Goal: Connect with others: Connect with others

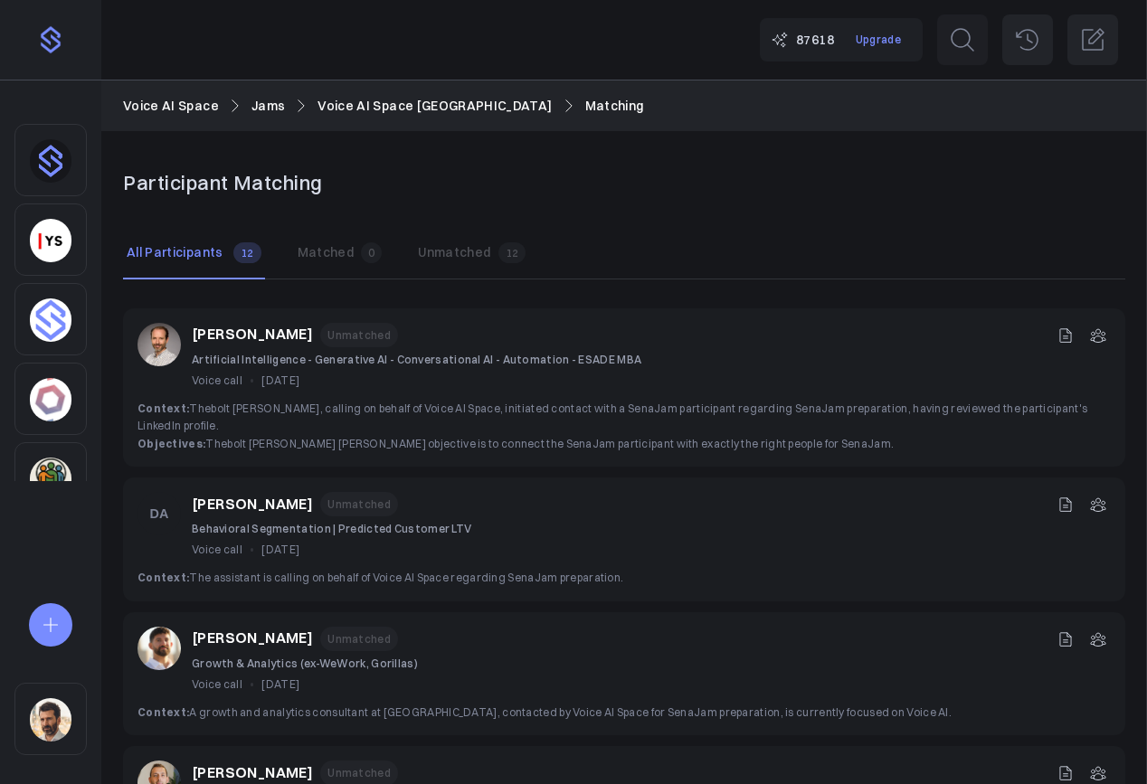
click at [345, 256] on button "Matched 0" at bounding box center [340, 253] width 92 height 51
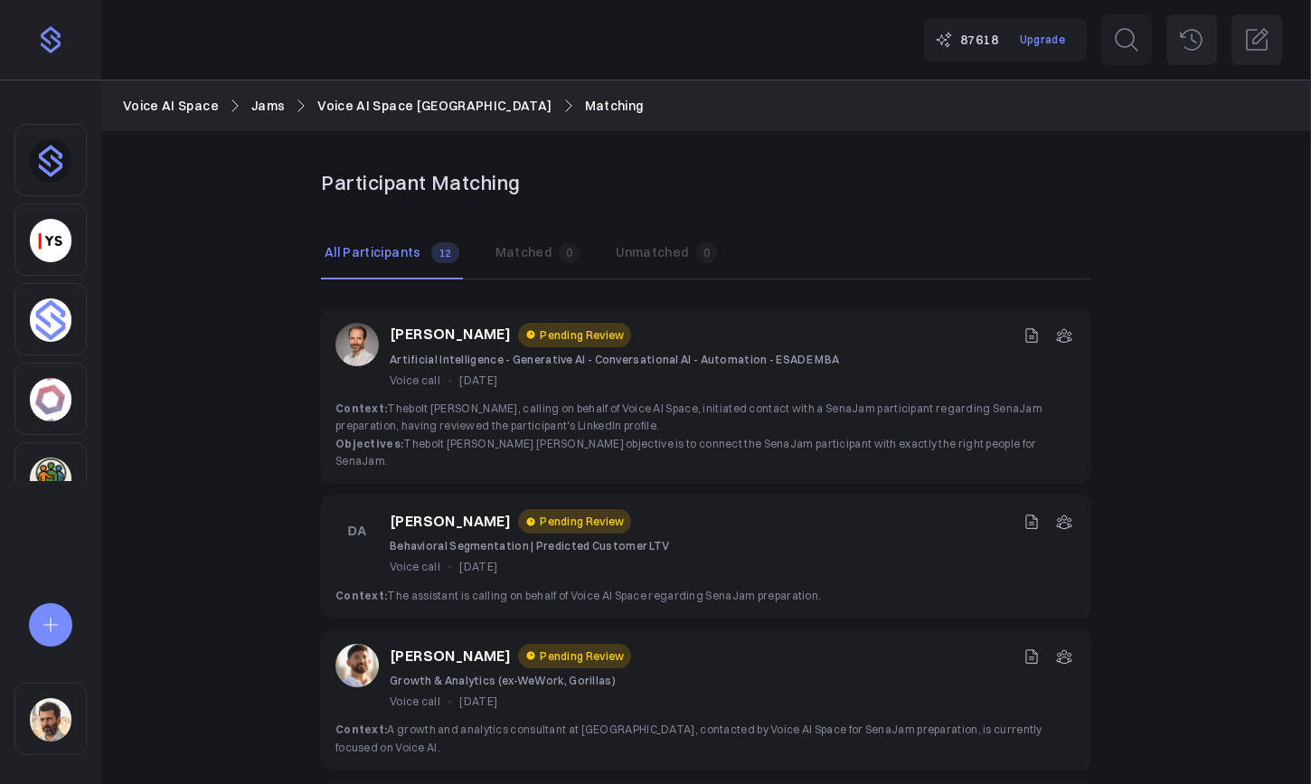
click at [993, 364] on div "Joaquim Bargalló Pending Review Artificial Intelligence - Generative AI - Conve…" at bounding box center [706, 356] width 742 height 67
click at [1065, 337] on icon at bounding box center [1064, 335] width 18 height 18
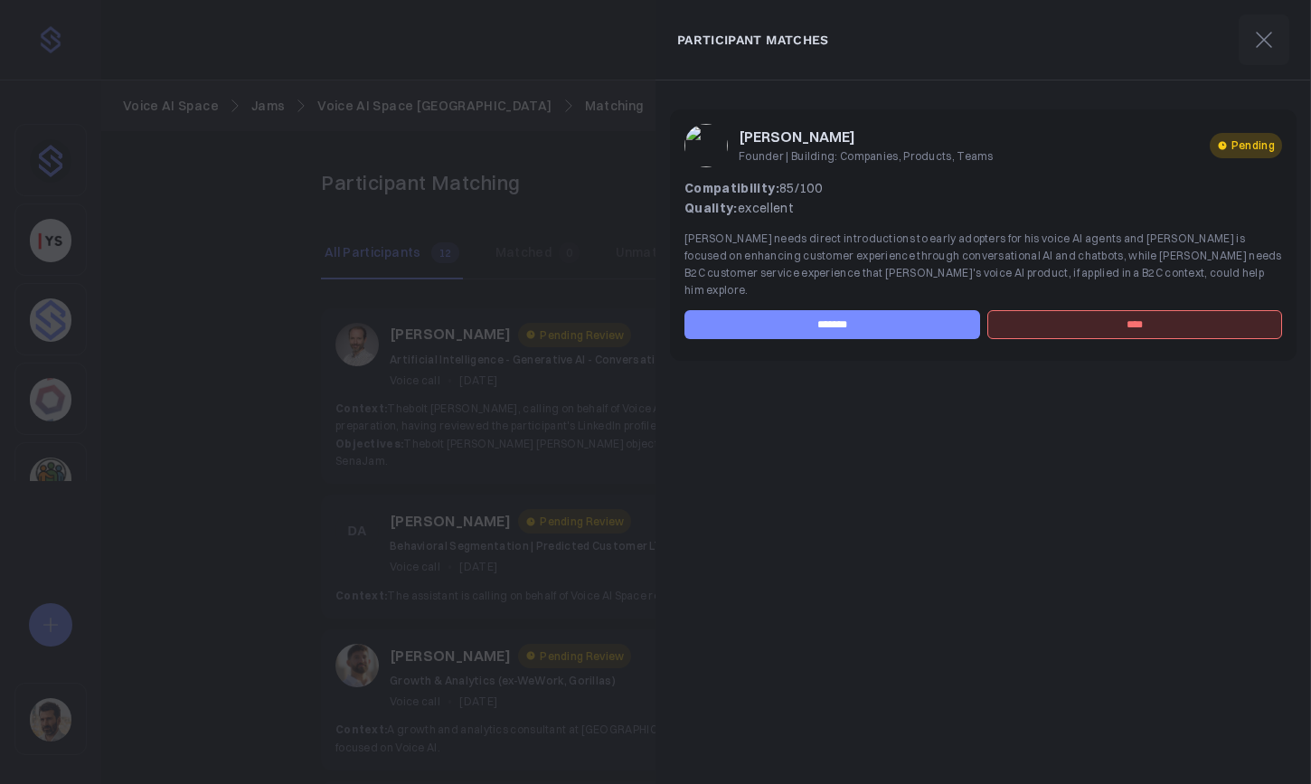
click at [495, 381] on div at bounding box center [655, 392] width 1311 height 784
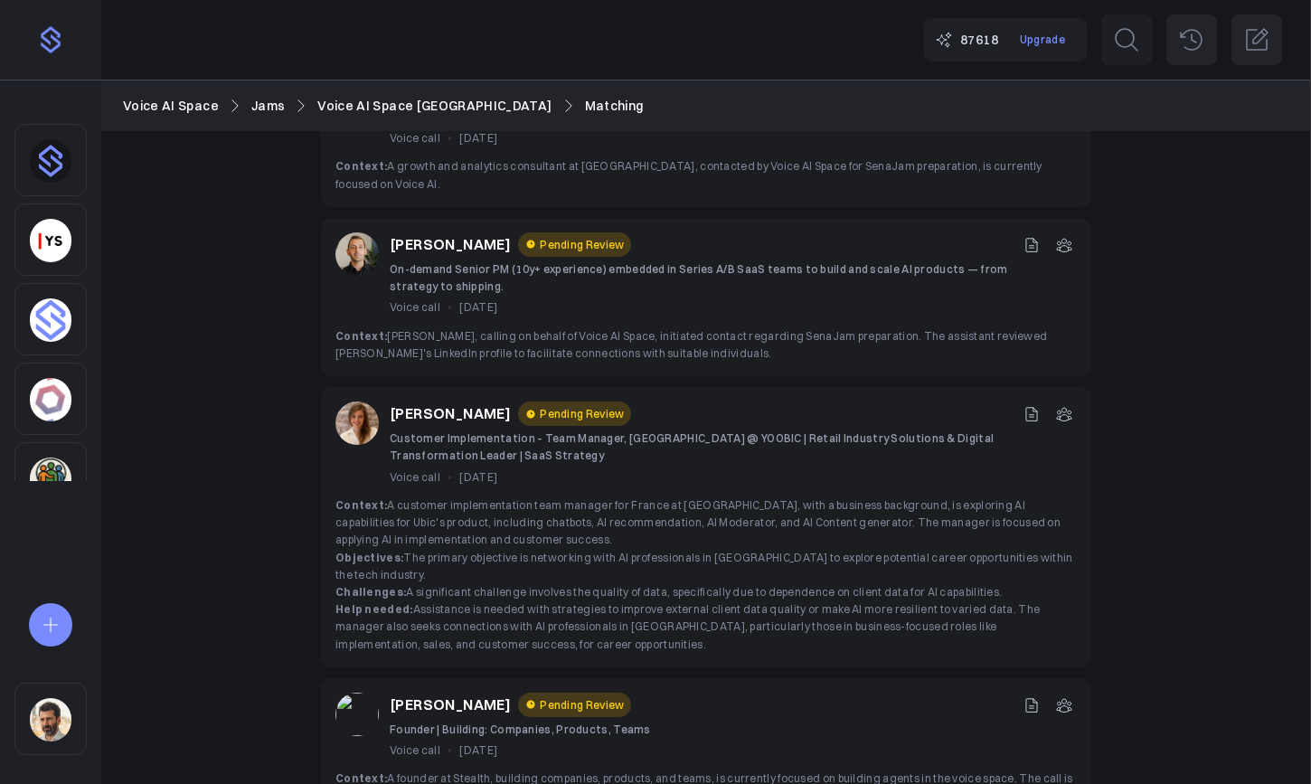
scroll to position [573, 0]
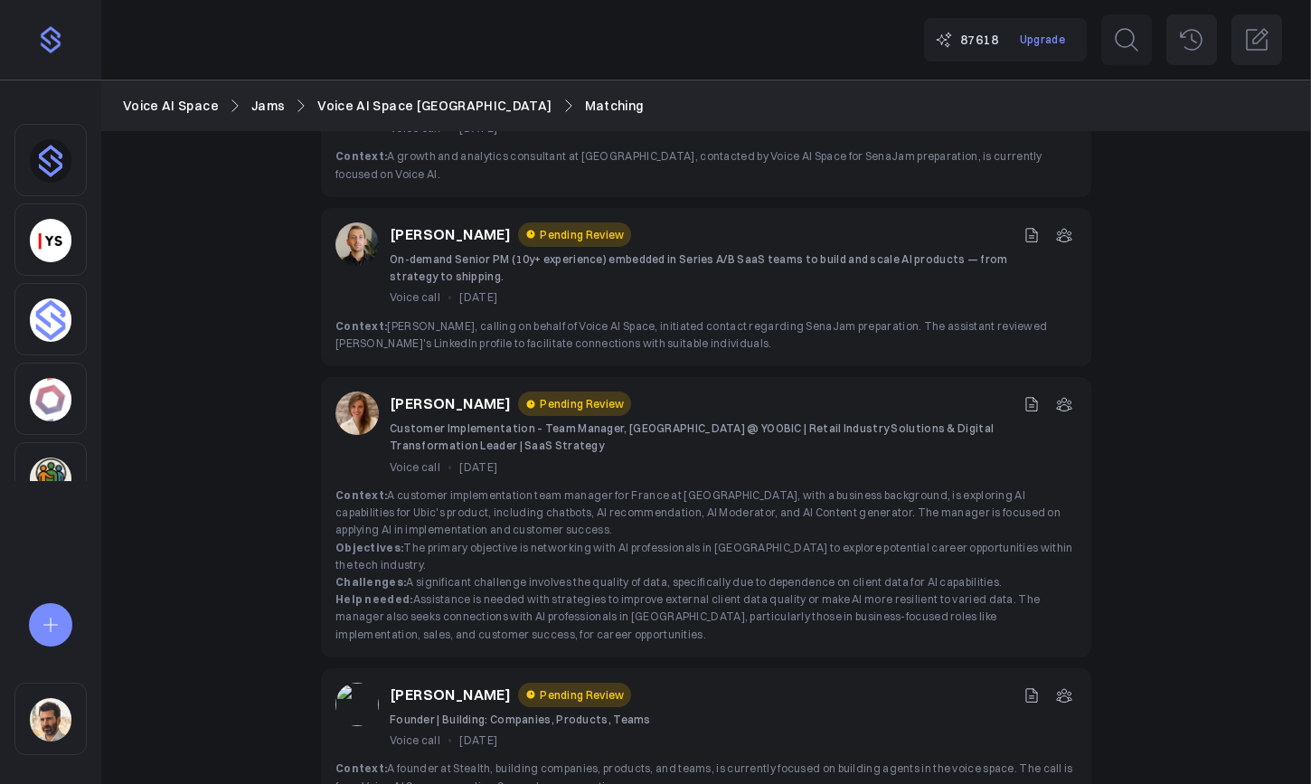
click at [1065, 395] on icon at bounding box center [1064, 404] width 18 height 18
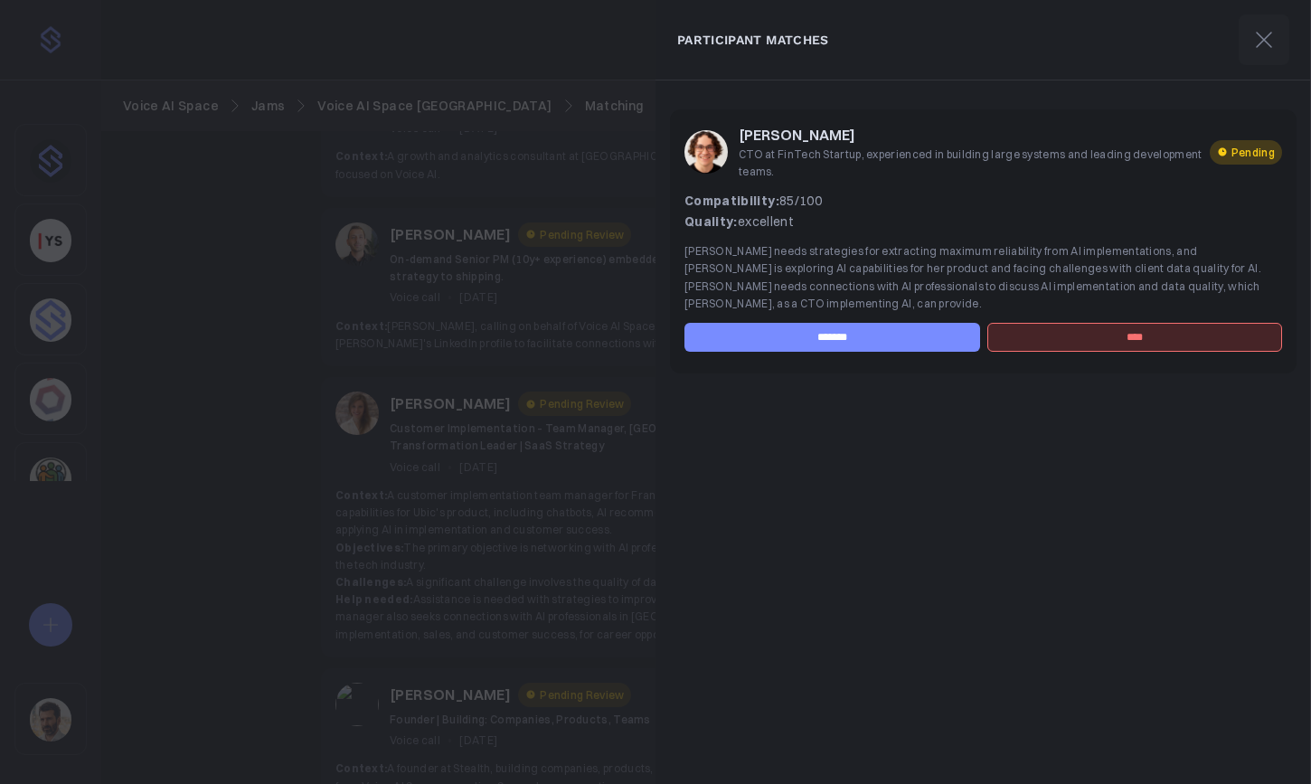
click at [599, 468] on div at bounding box center [655, 392] width 1311 height 784
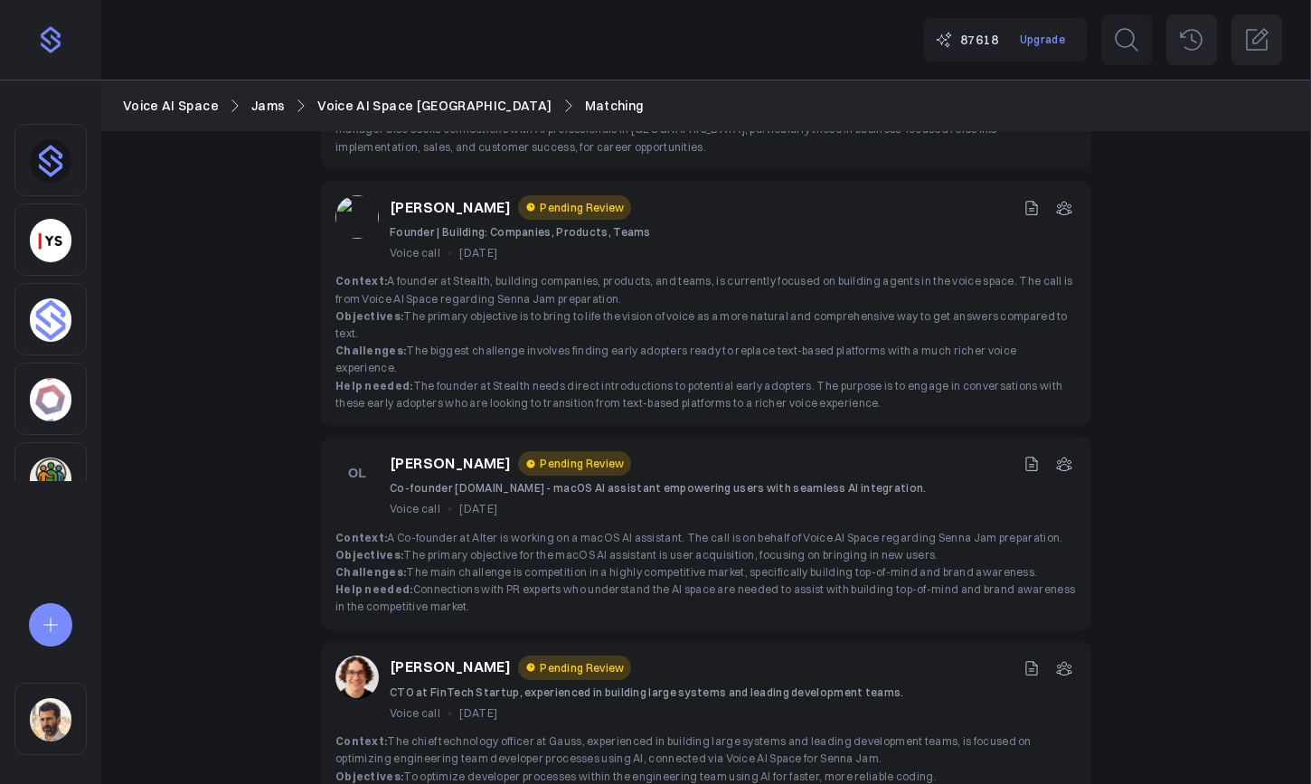
scroll to position [1076, 0]
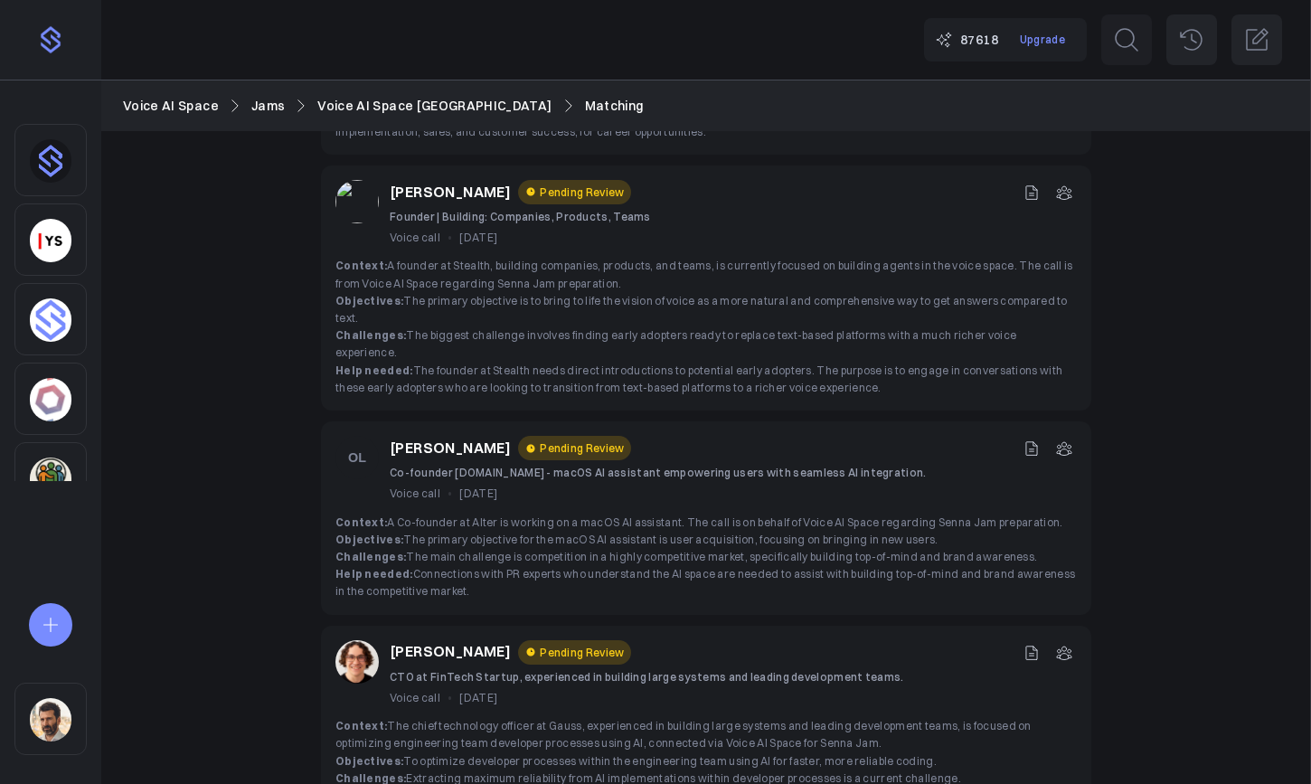
click at [1060, 436] on button at bounding box center [1064, 448] width 25 height 25
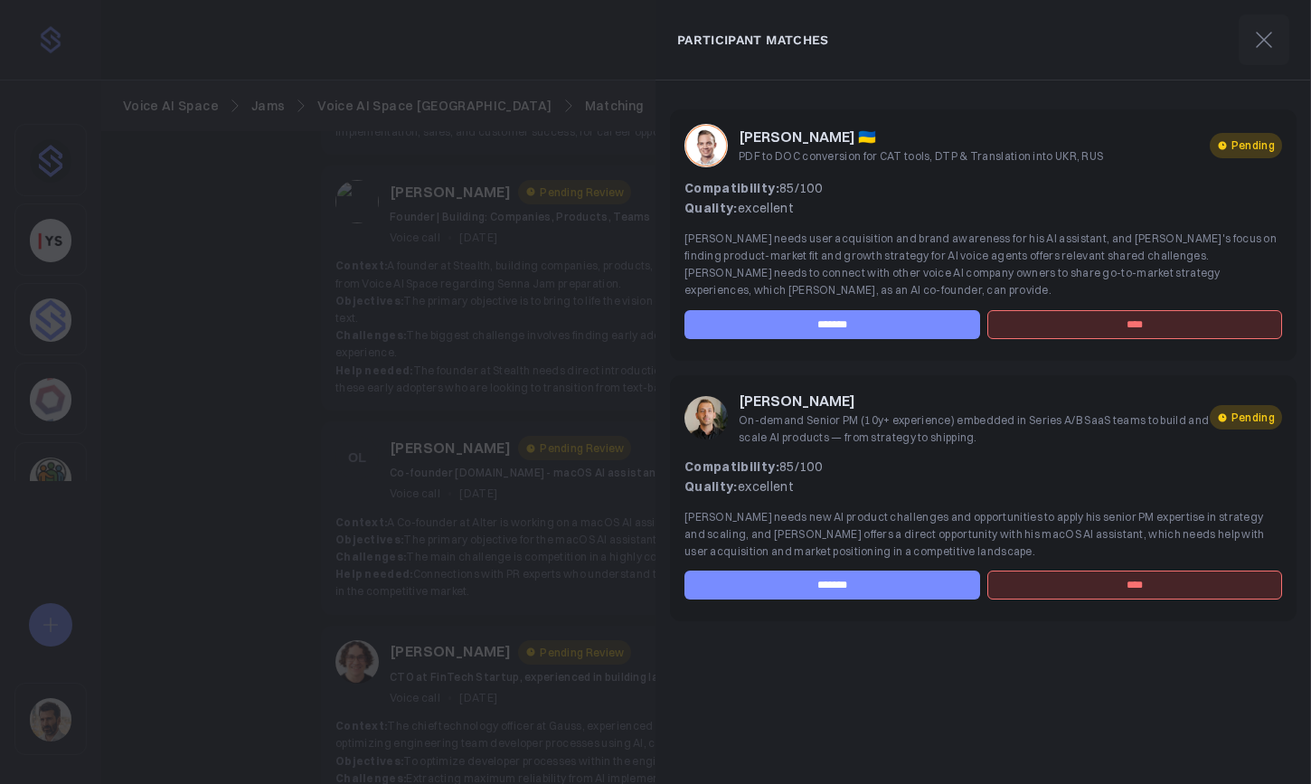
click at [563, 496] on div at bounding box center [655, 392] width 1311 height 784
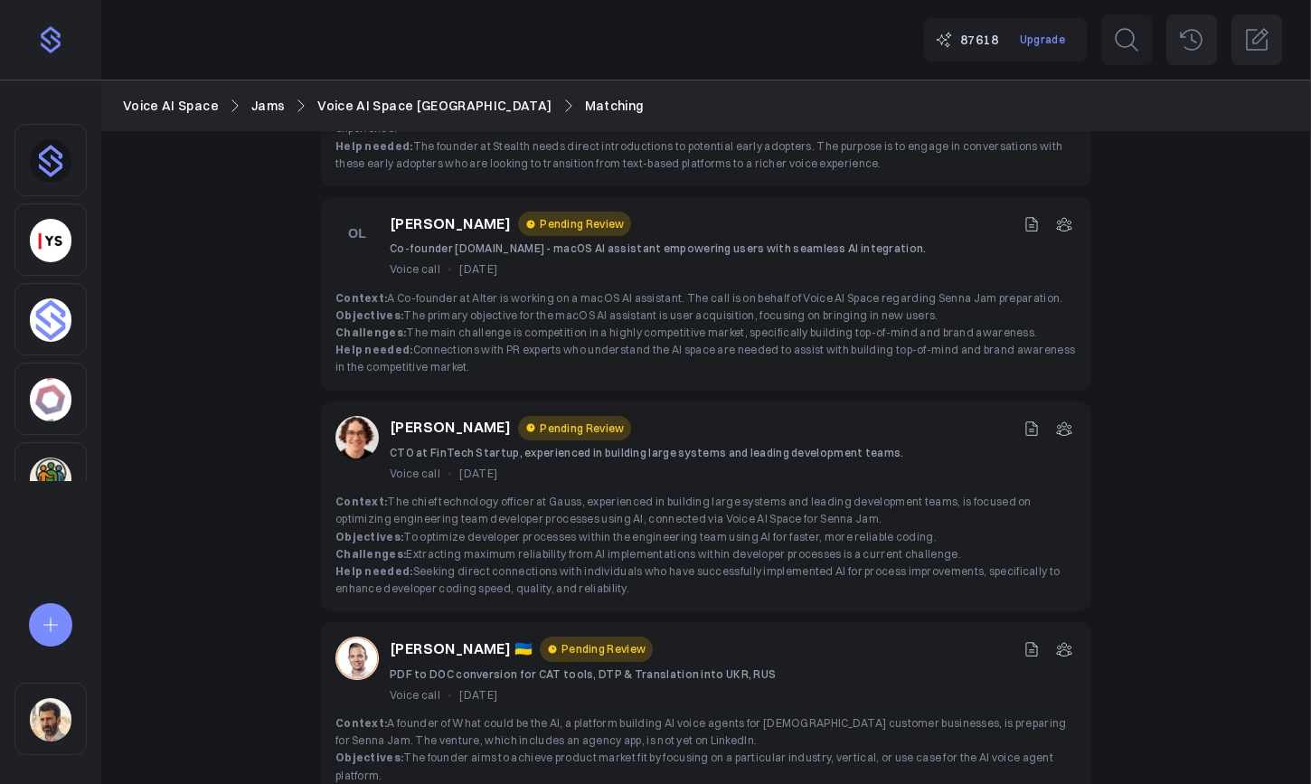
scroll to position [1342, 0]
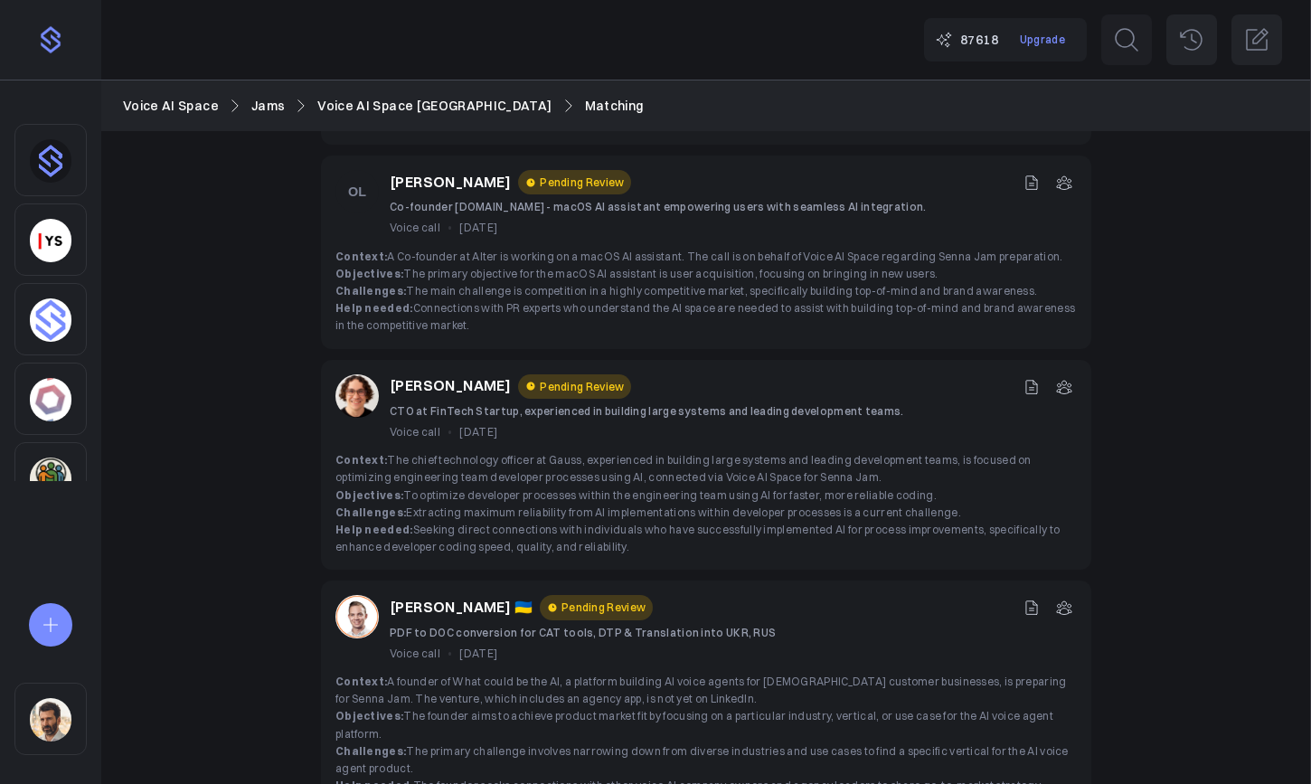
click at [1062, 378] on icon at bounding box center [1064, 387] width 18 height 18
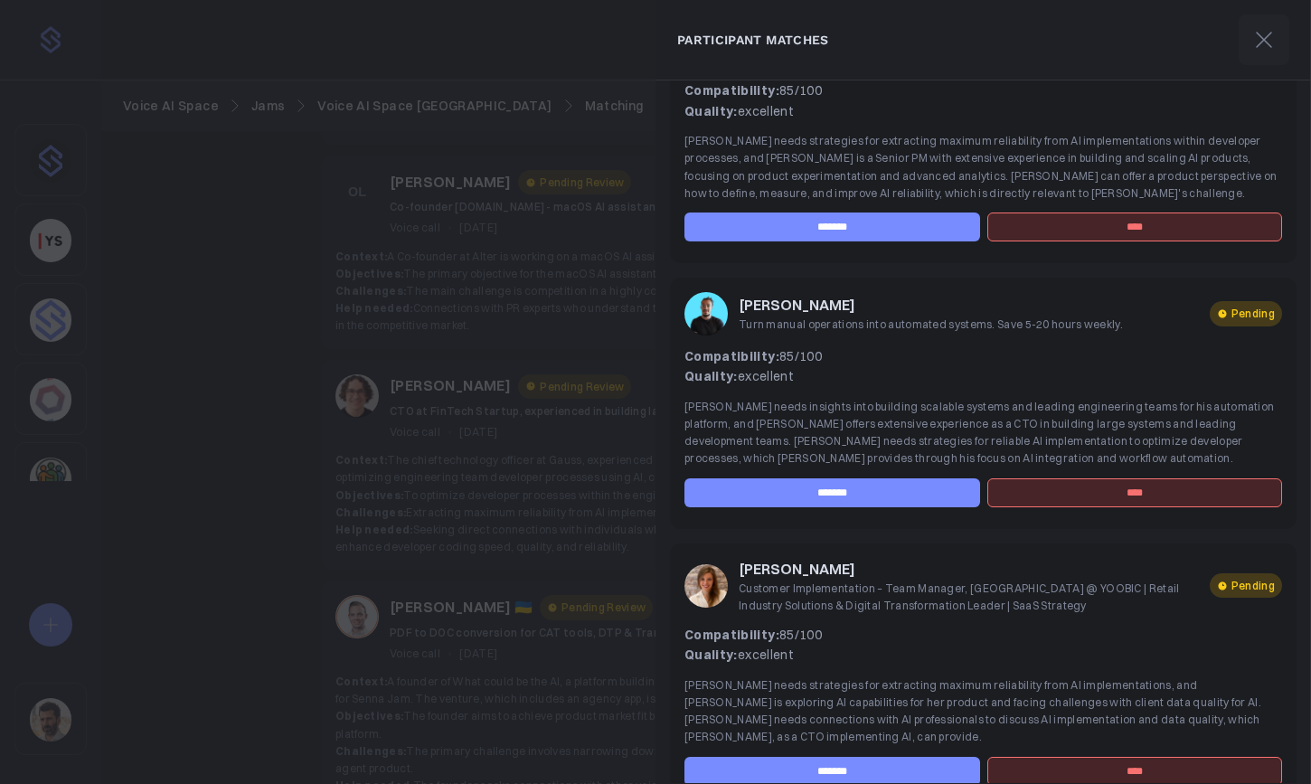
scroll to position [146, 0]
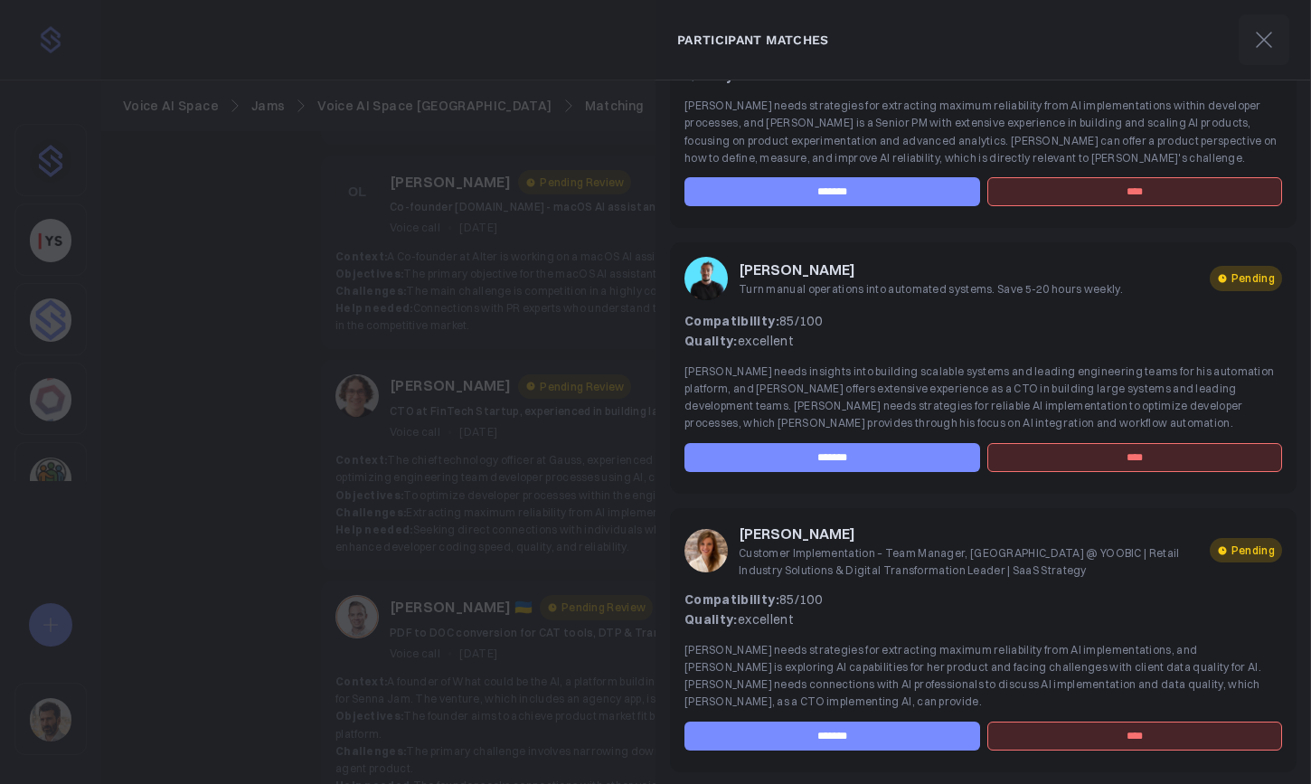
click at [639, 364] on div at bounding box center [655, 392] width 1311 height 784
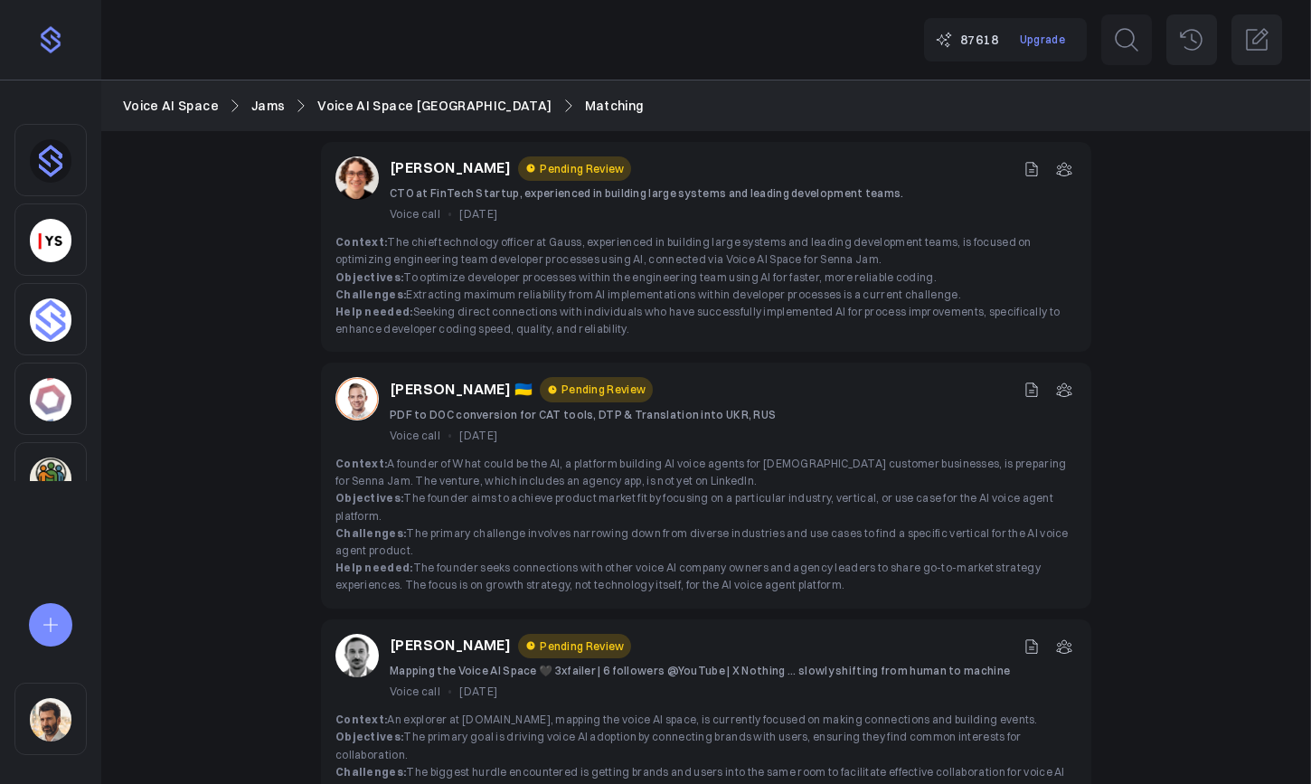
scroll to position [1573, 0]
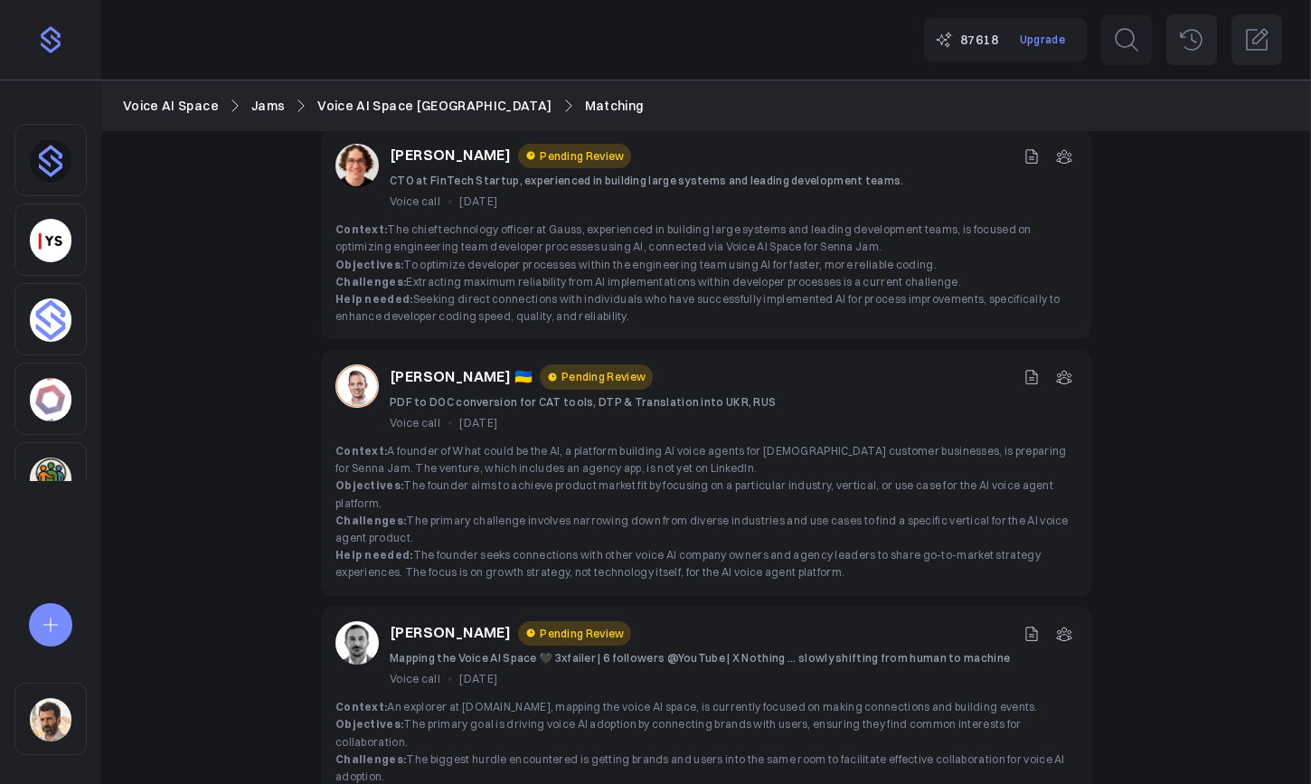
click at [1060, 372] on icon at bounding box center [1064, 378] width 14 height 13
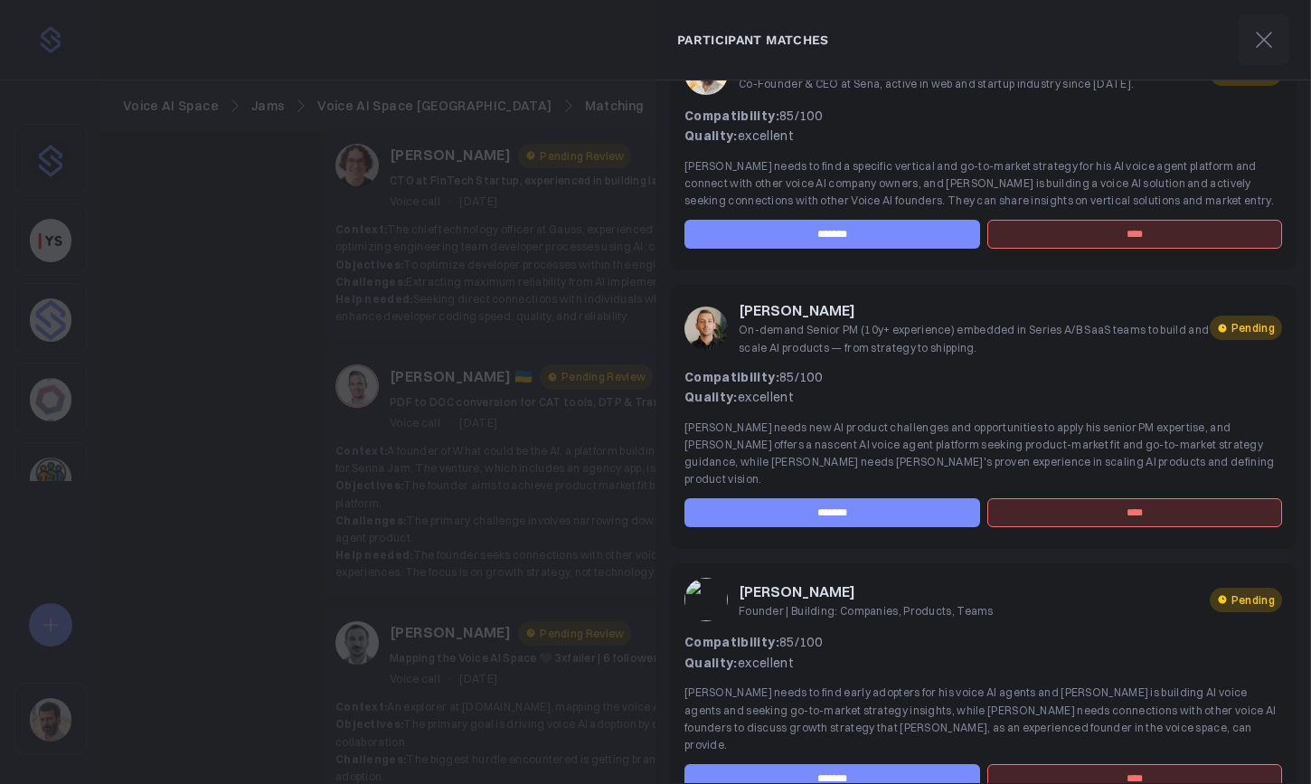
scroll to position [0, 0]
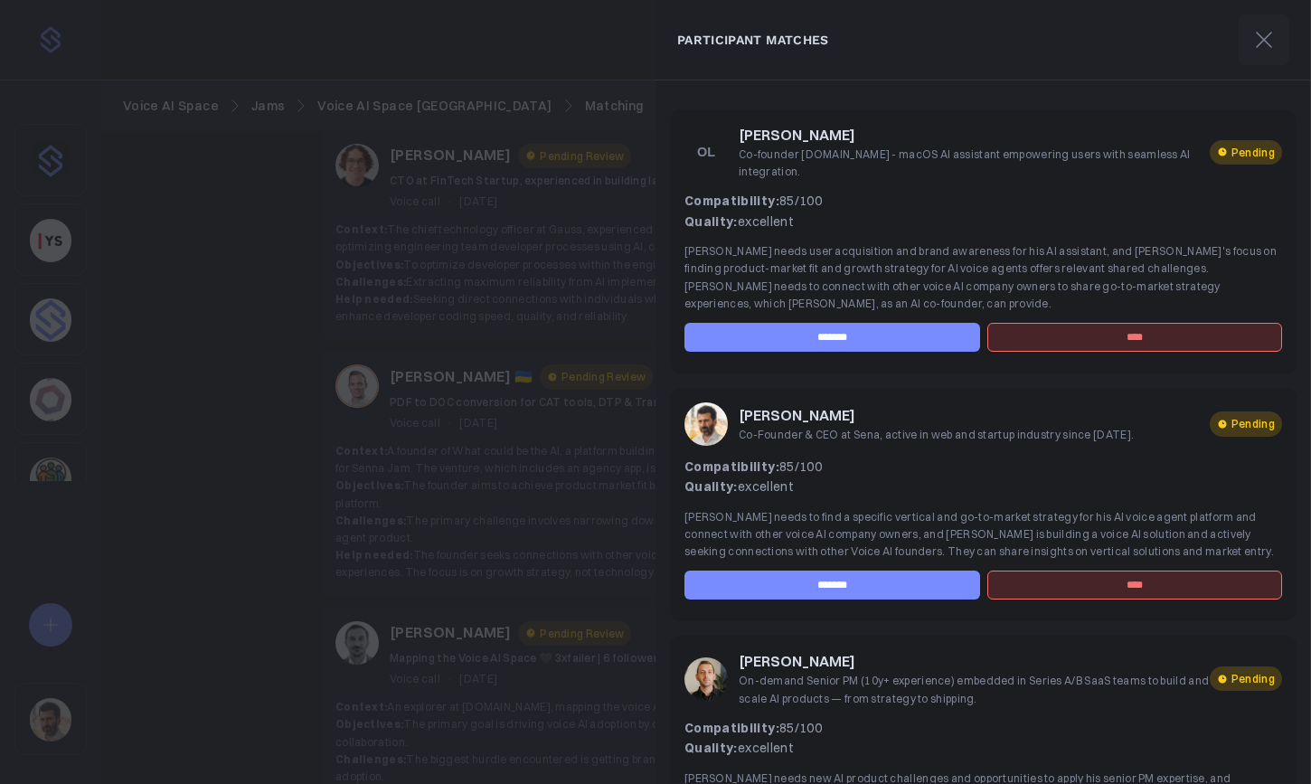
click at [849, 323] on input "*******" at bounding box center [833, 337] width 296 height 29
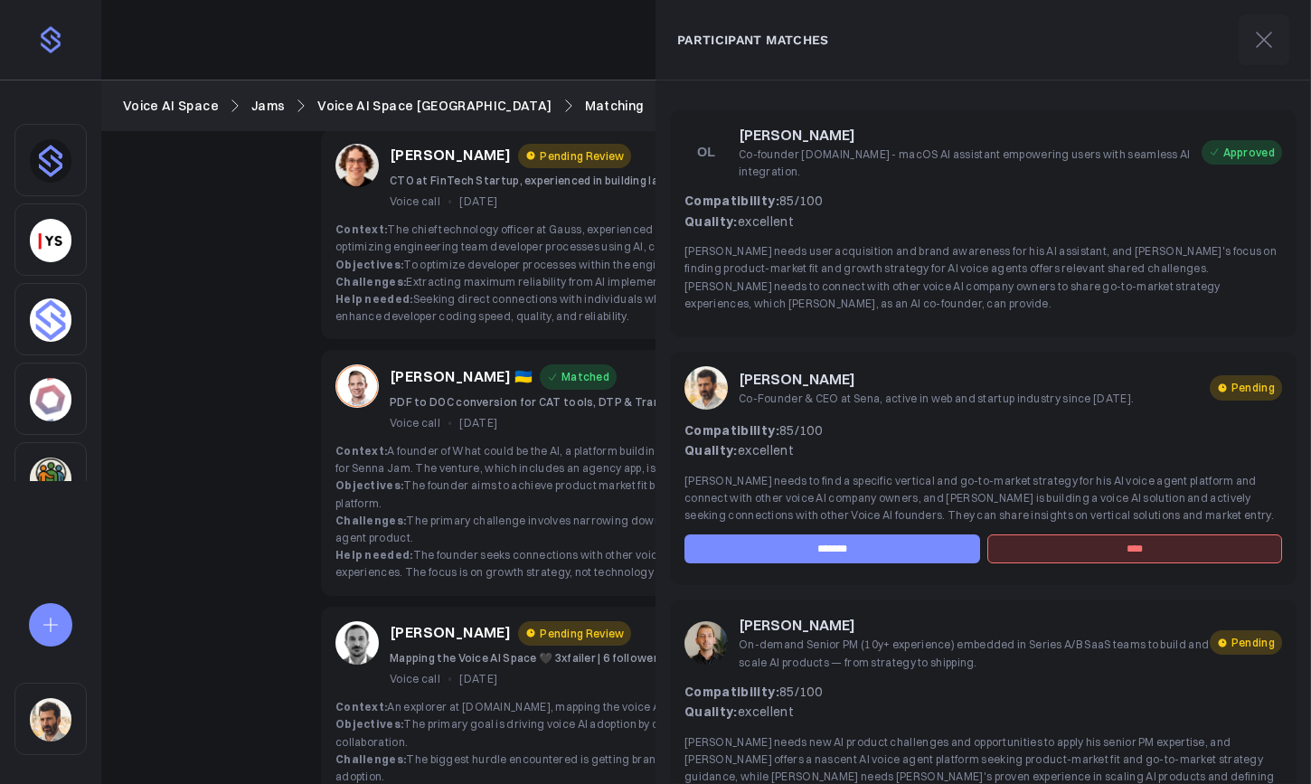
click at [1146, 46] on icon at bounding box center [1264, 39] width 29 height 29
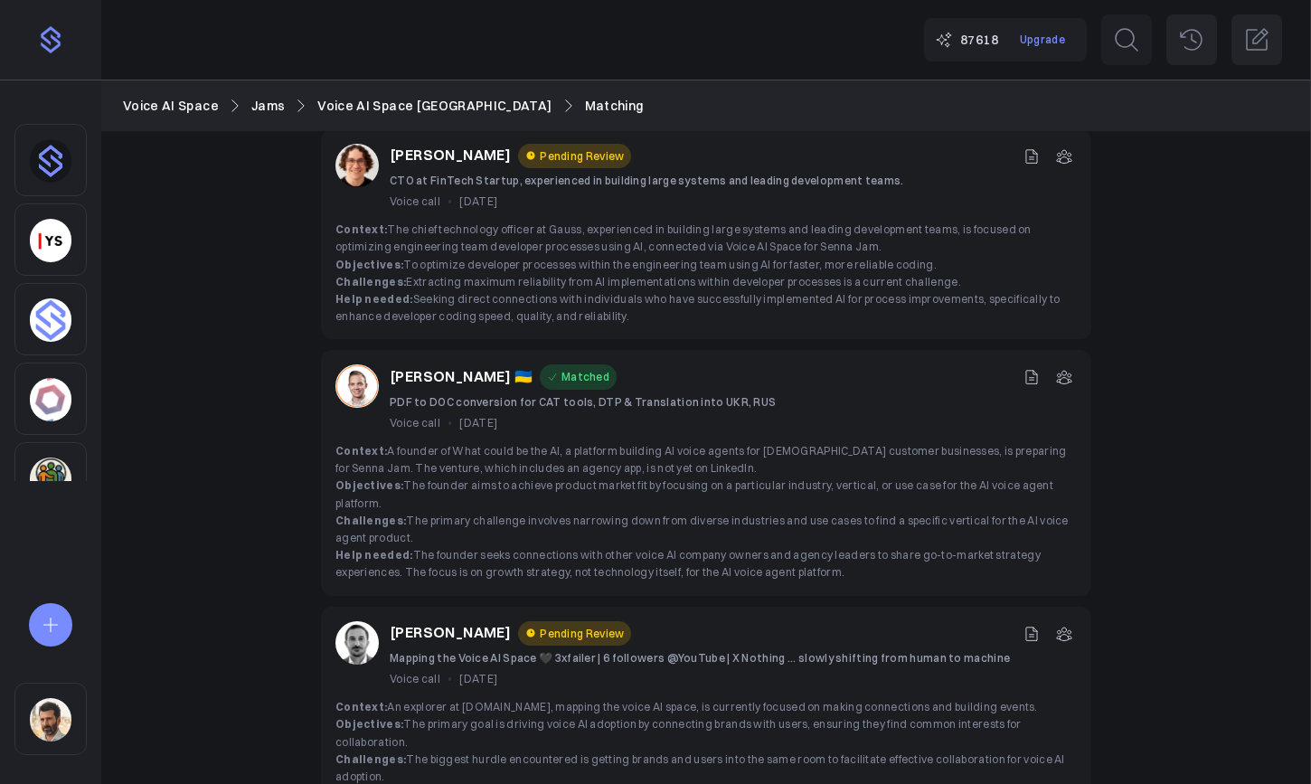
scroll to position [1632, 0]
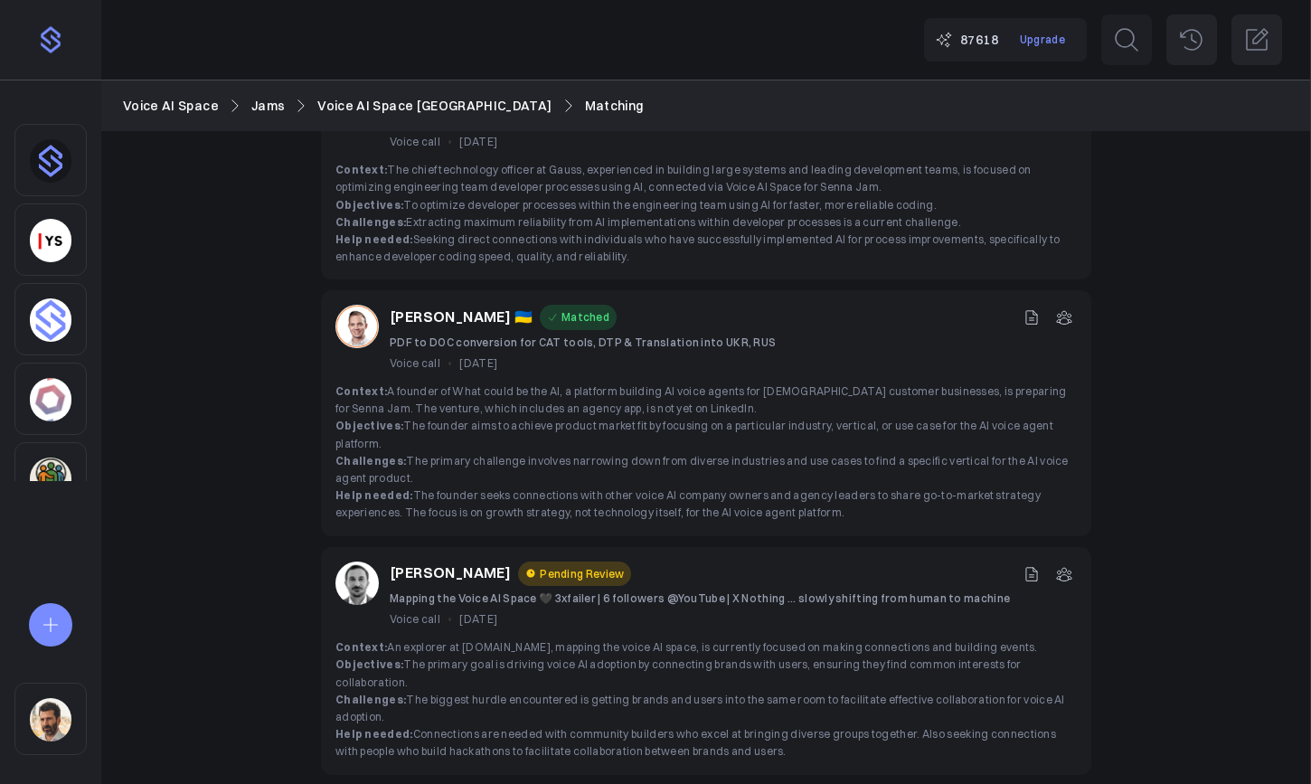
click at [1063, 565] on icon at bounding box center [1064, 574] width 18 height 18
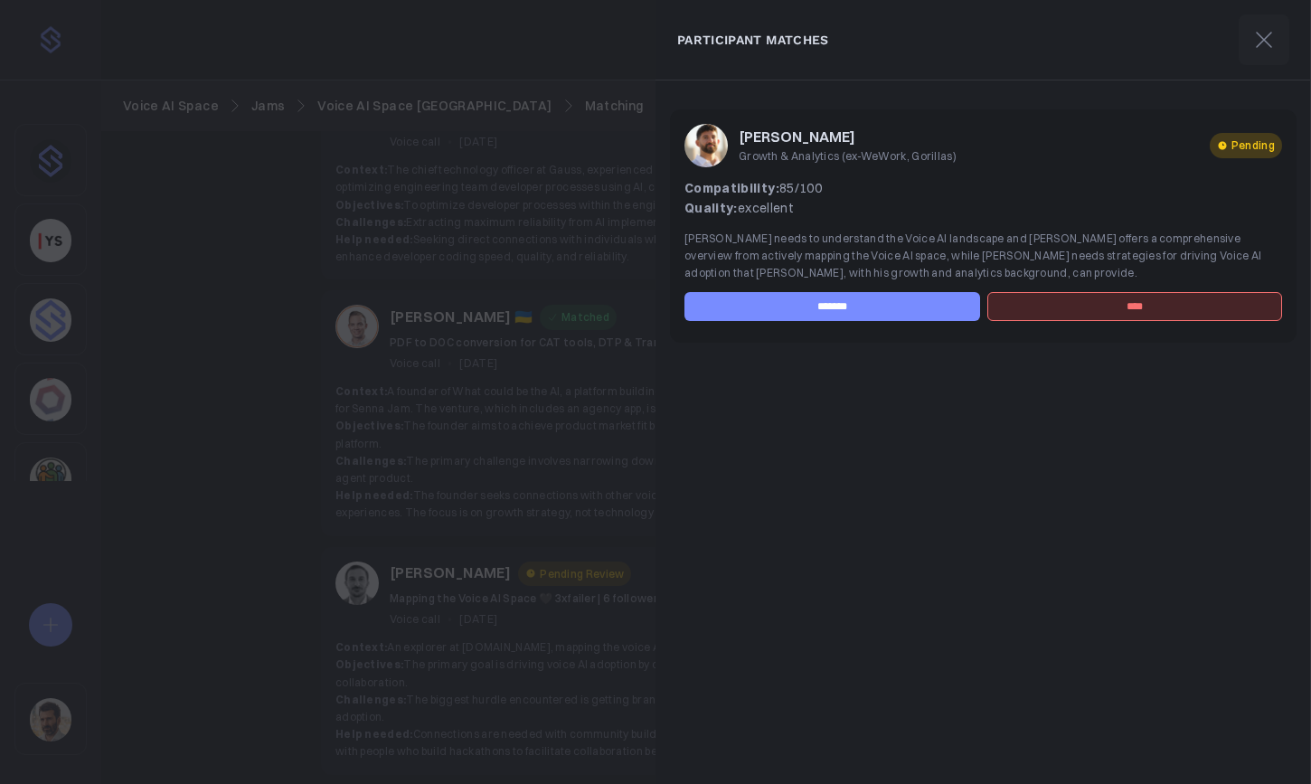
click at [592, 403] on div at bounding box center [655, 392] width 1311 height 784
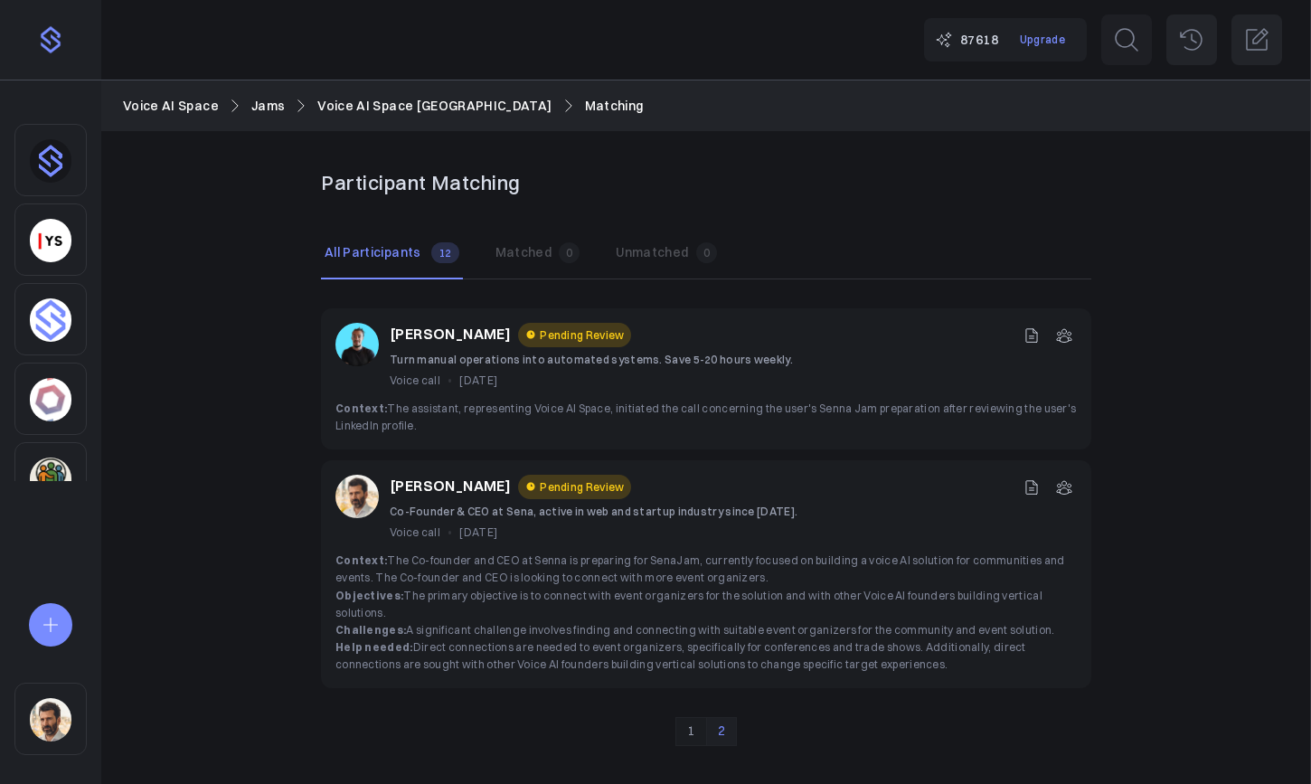
click at [686, 722] on link "1" at bounding box center [691, 731] width 31 height 29
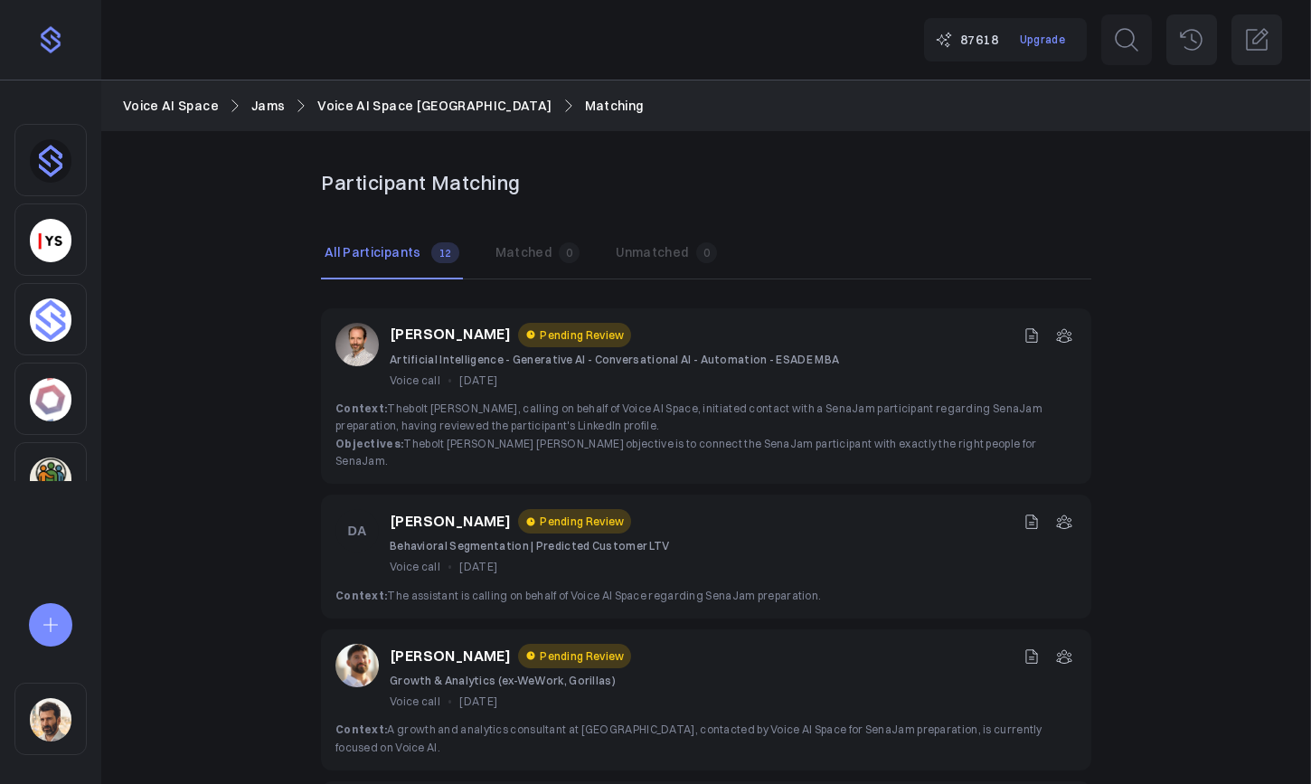
click at [517, 247] on button "Matched 0" at bounding box center [538, 253] width 92 height 51
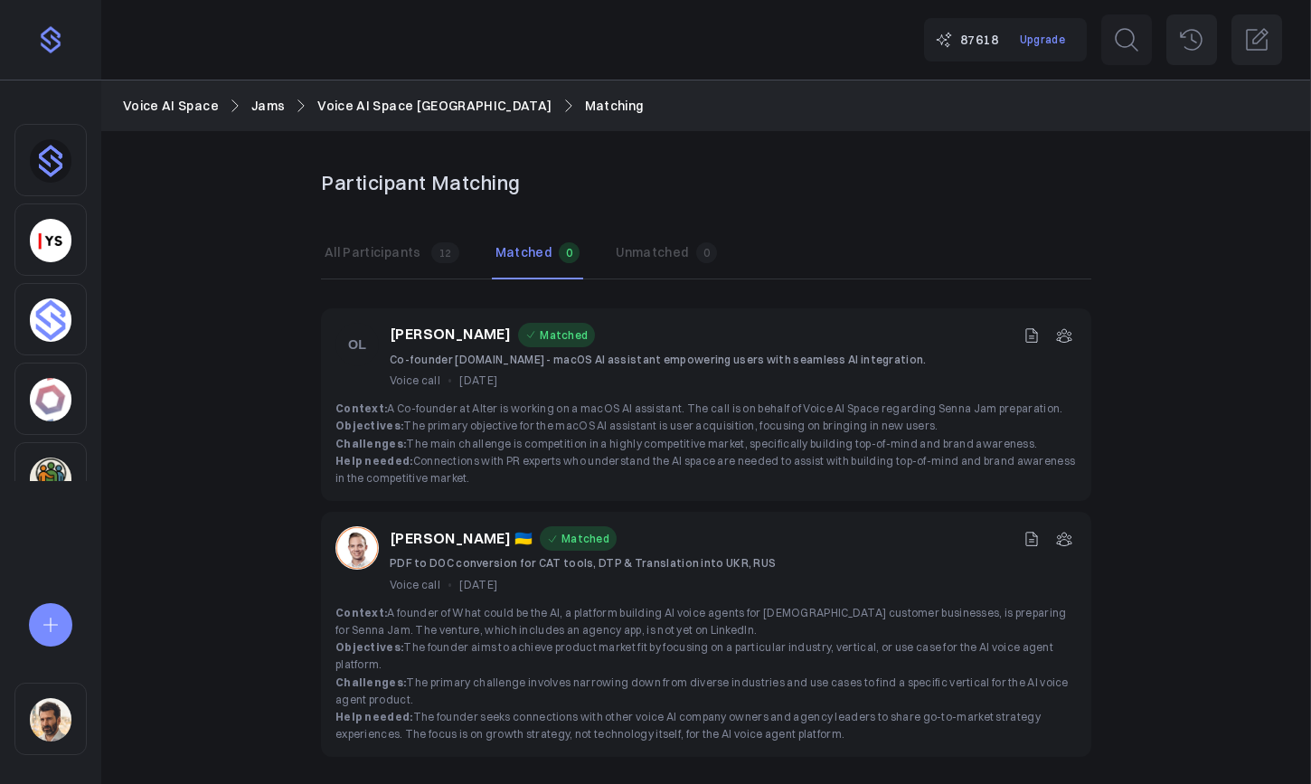
click at [411, 250] on p "All Participants" at bounding box center [373, 252] width 97 height 16
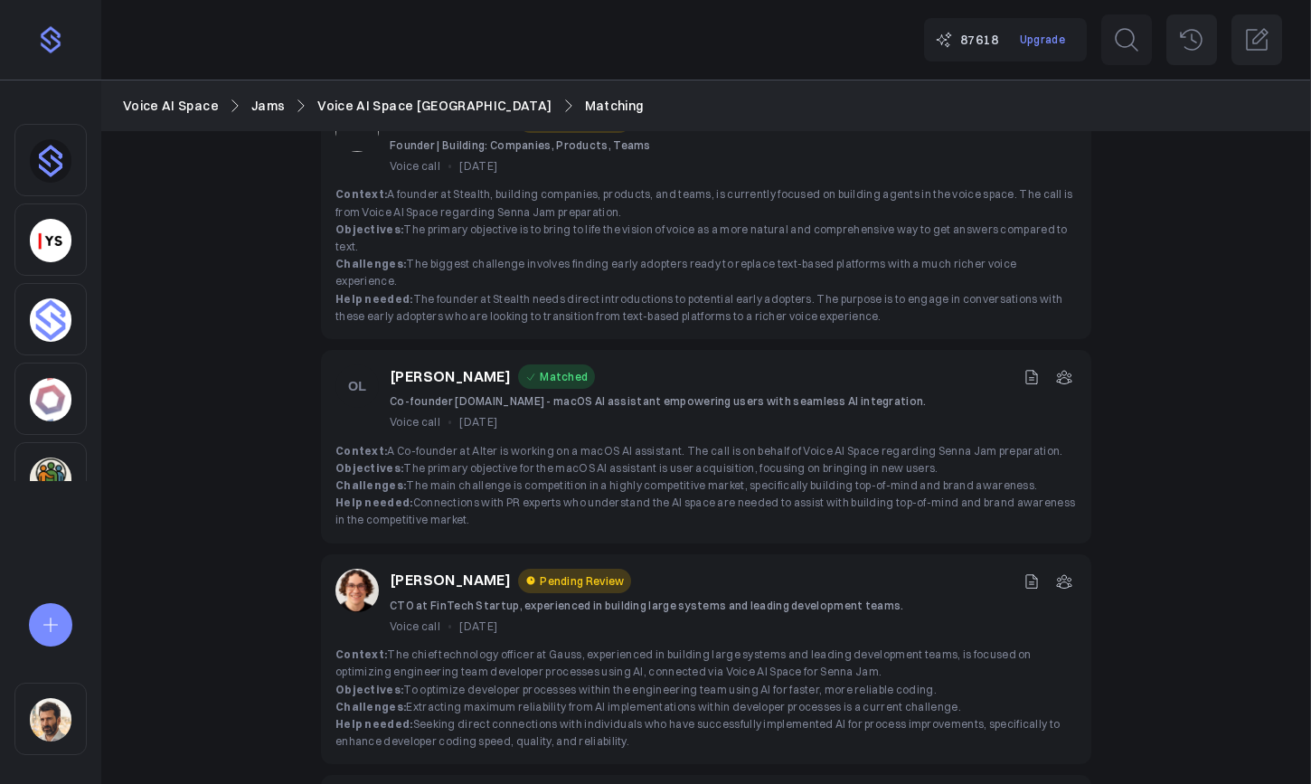
scroll to position [1632, 0]
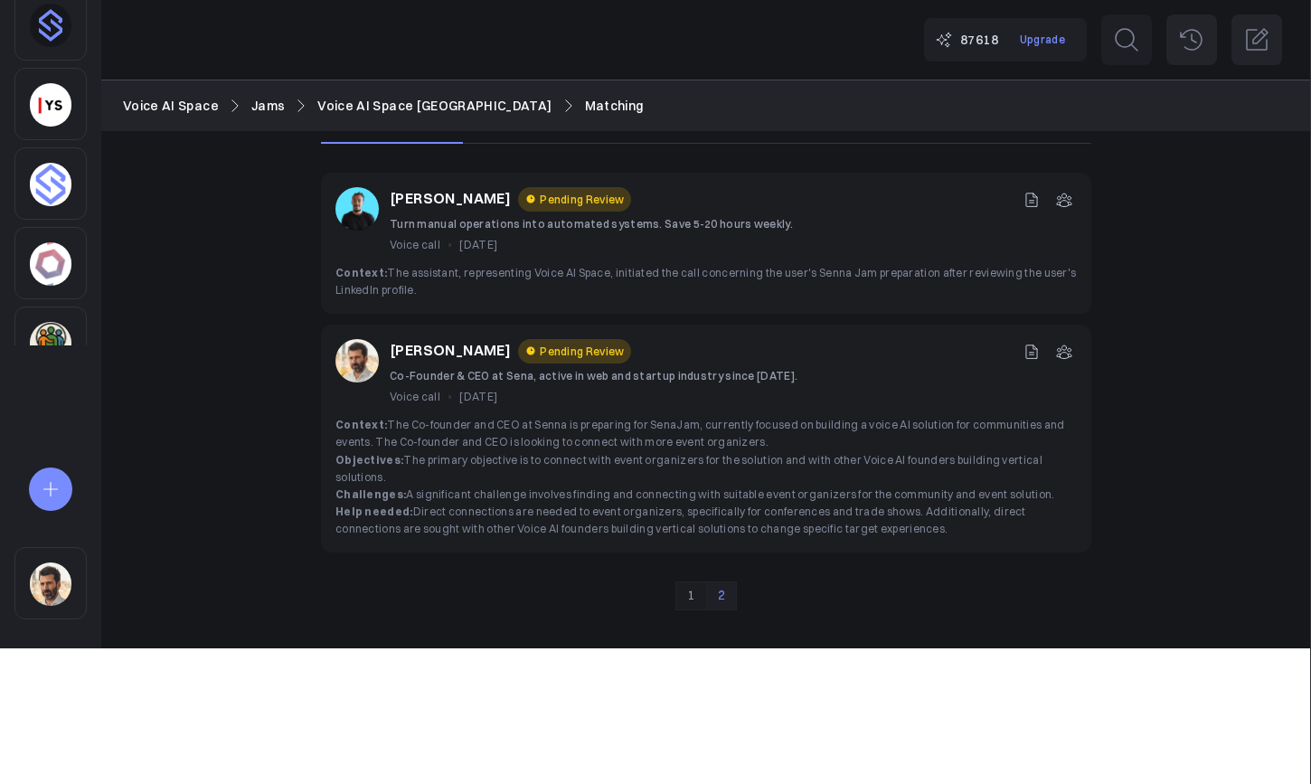
scroll to position [0, 0]
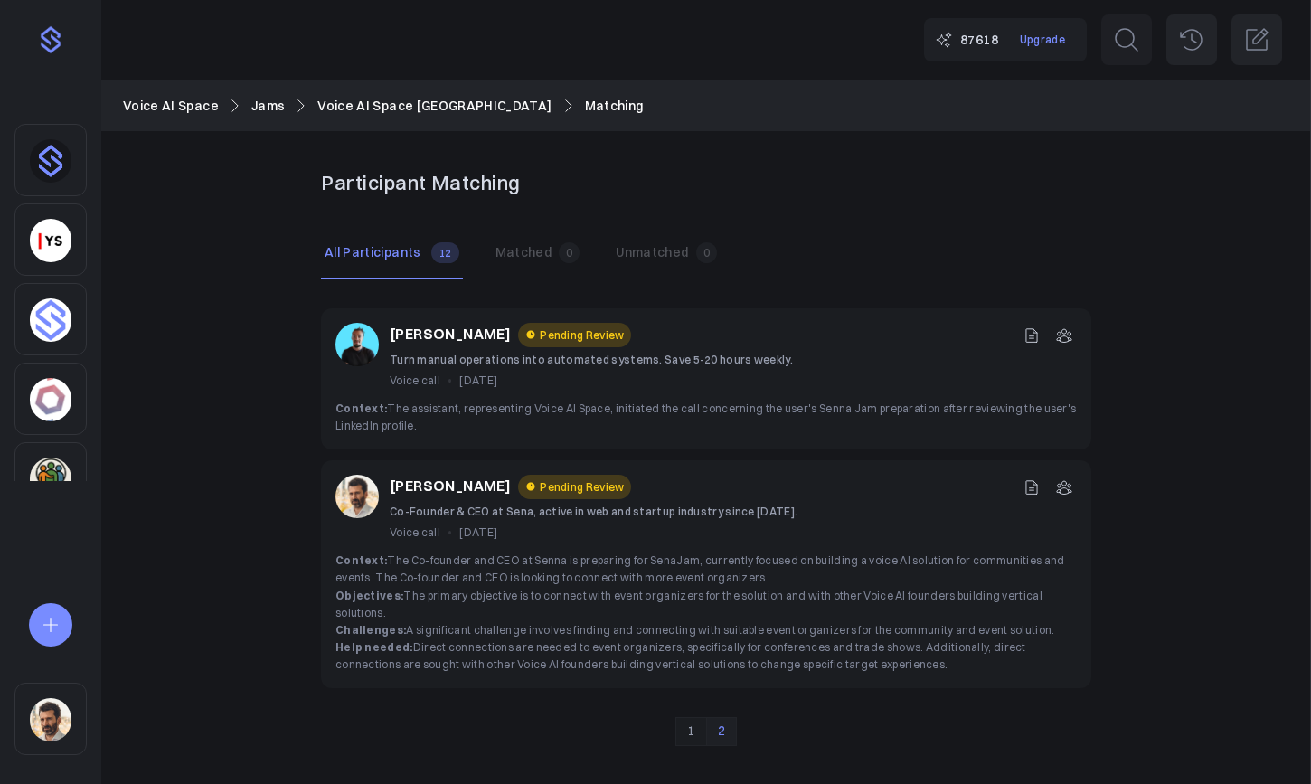
click at [697, 717] on link "1" at bounding box center [691, 731] width 31 height 29
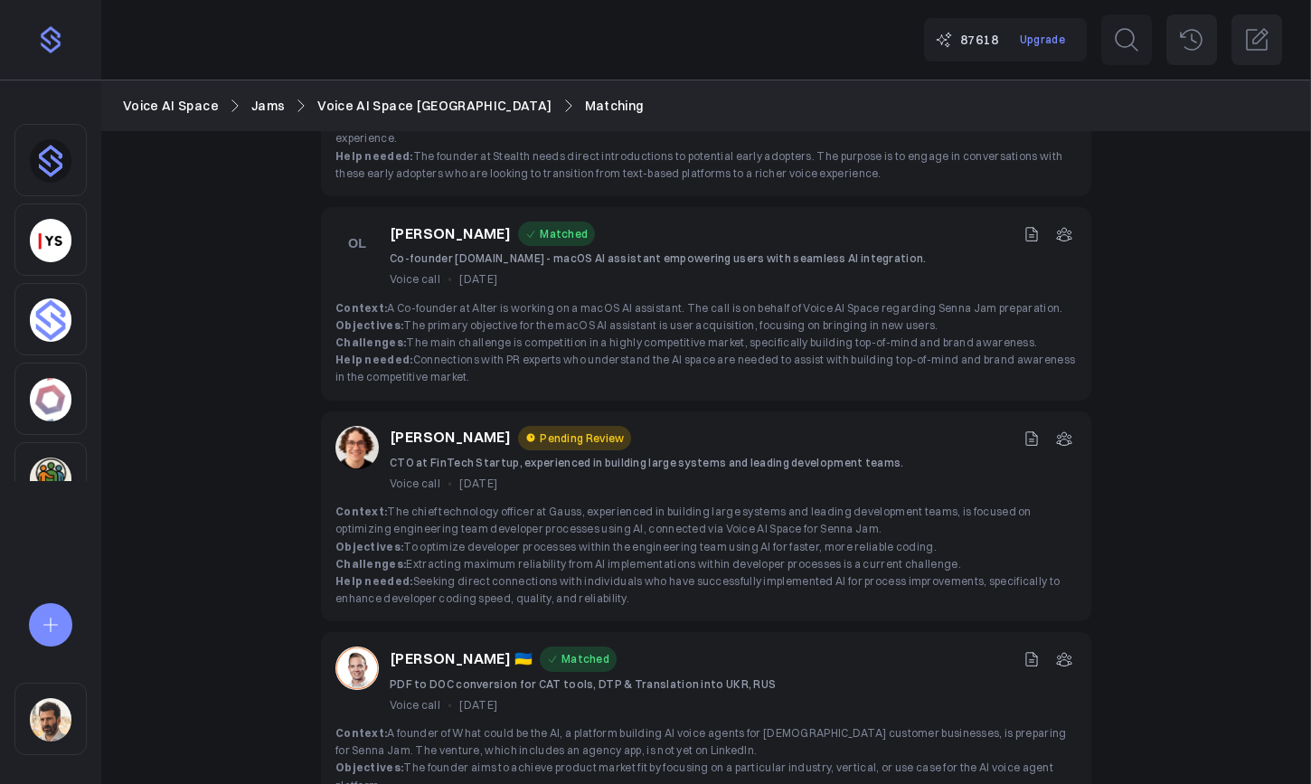
scroll to position [1290, 0]
click at [1065, 433] on icon at bounding box center [1064, 439] width 14 height 13
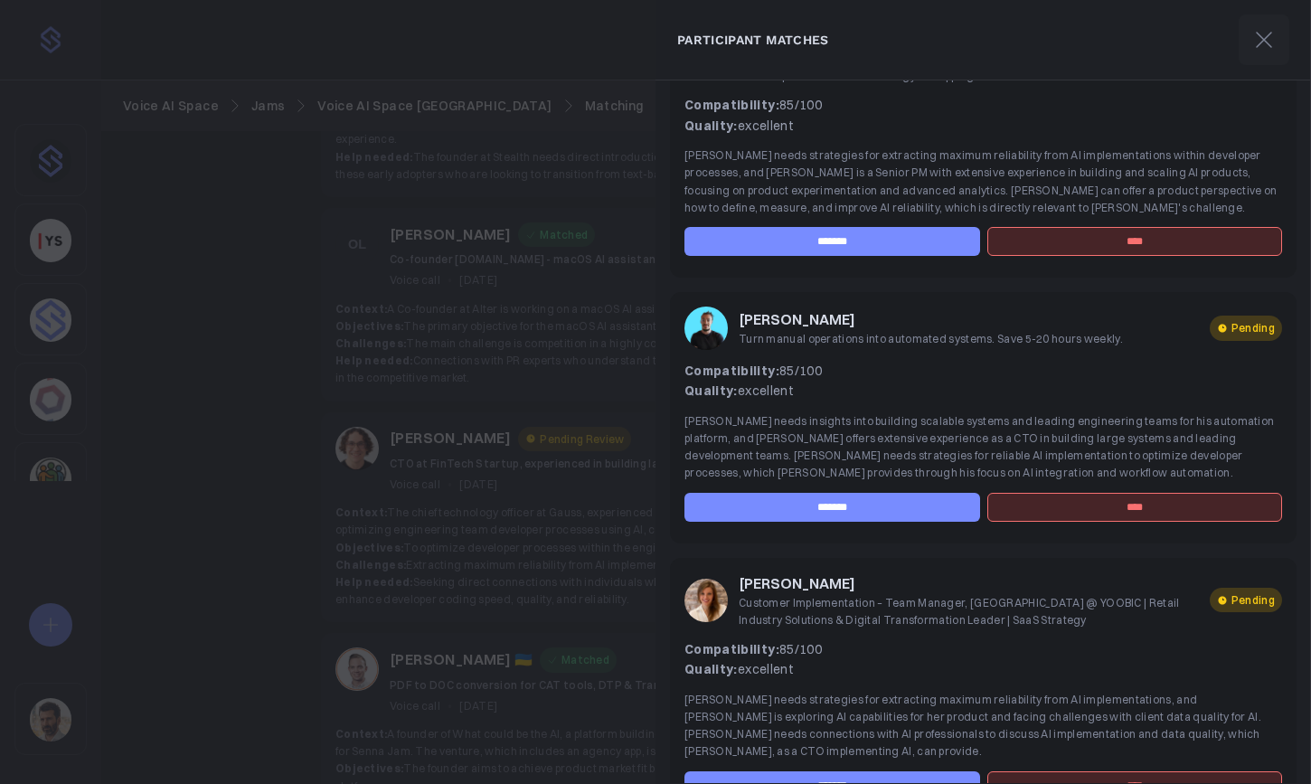
scroll to position [146, 0]
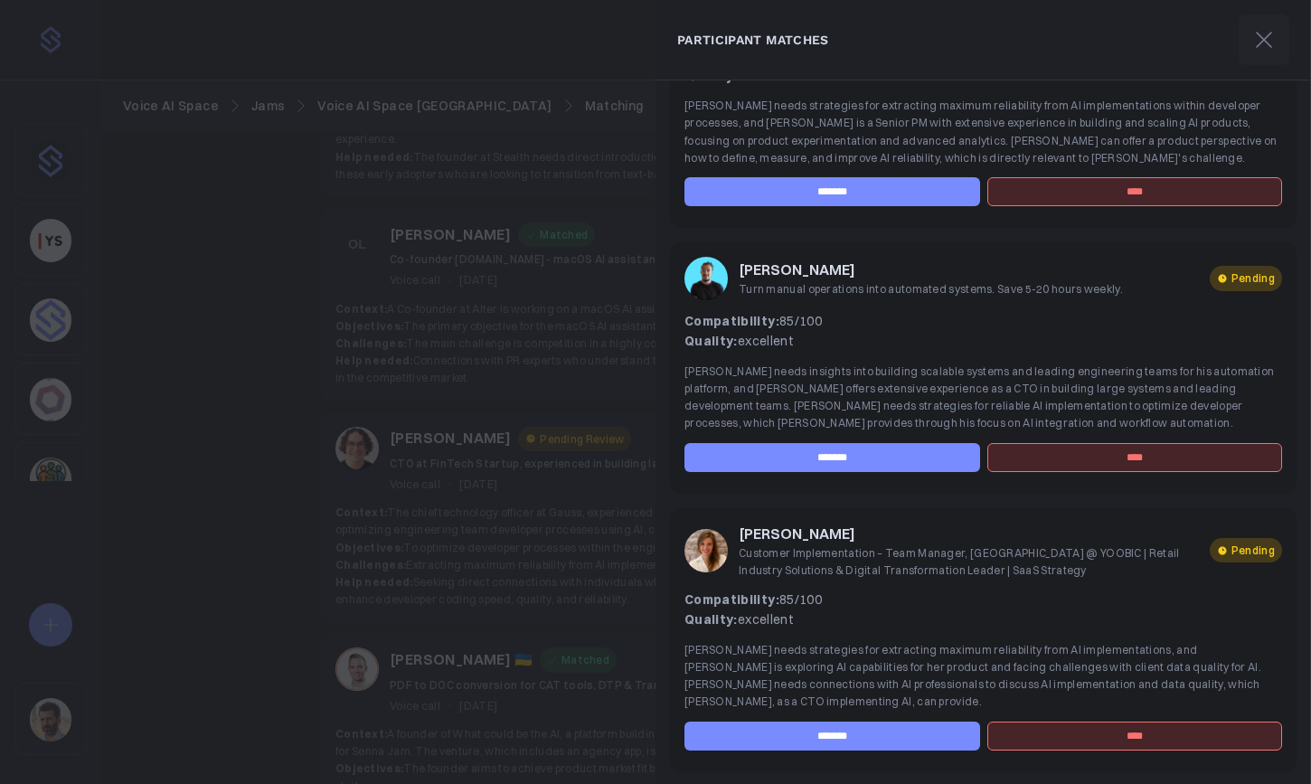
click at [610, 472] on div at bounding box center [655, 392] width 1311 height 784
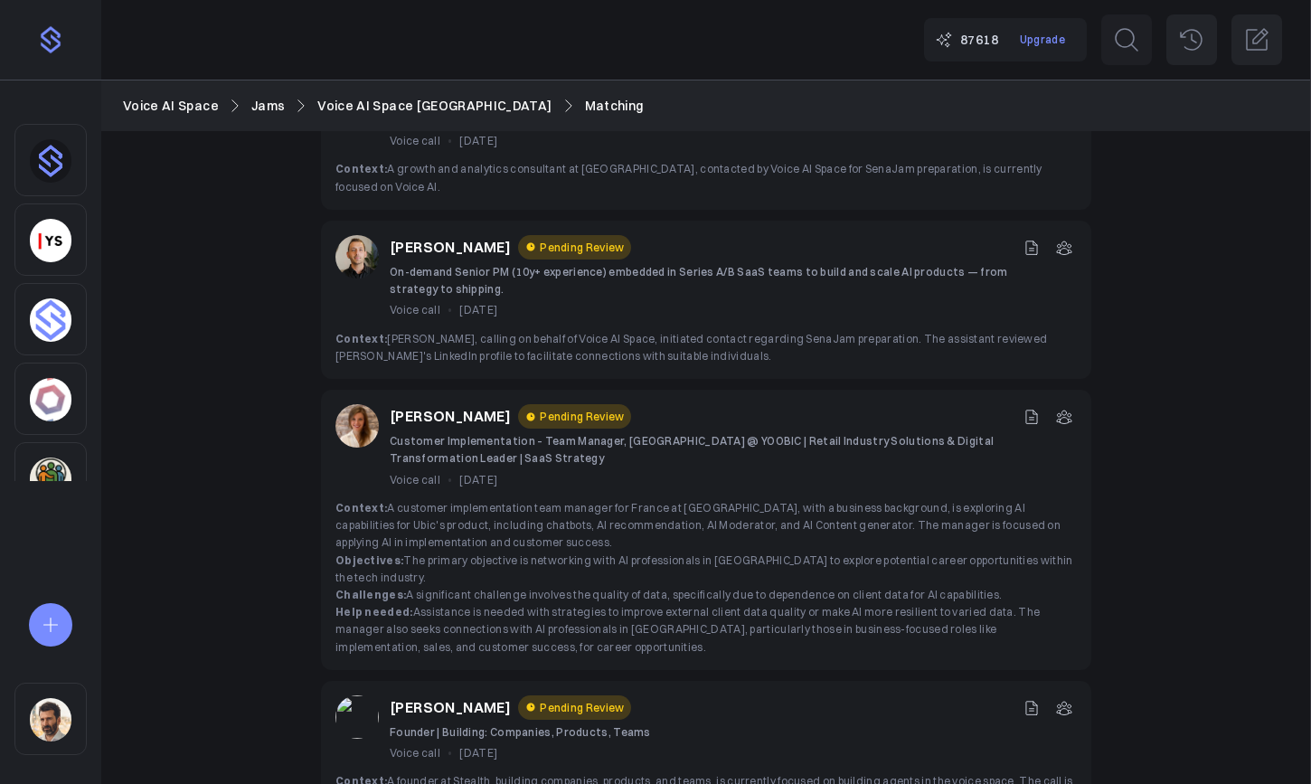
scroll to position [568, 0]
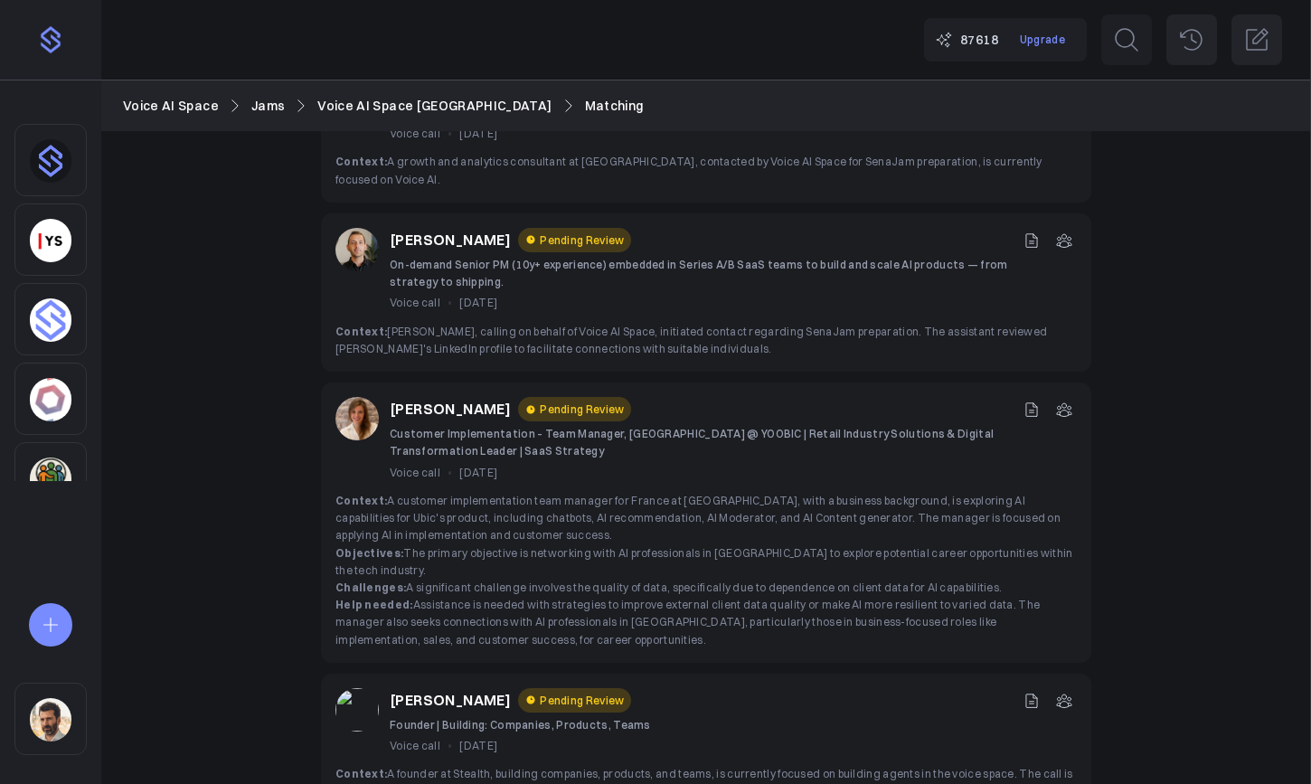
click at [1066, 403] on icon at bounding box center [1064, 409] width 14 height 13
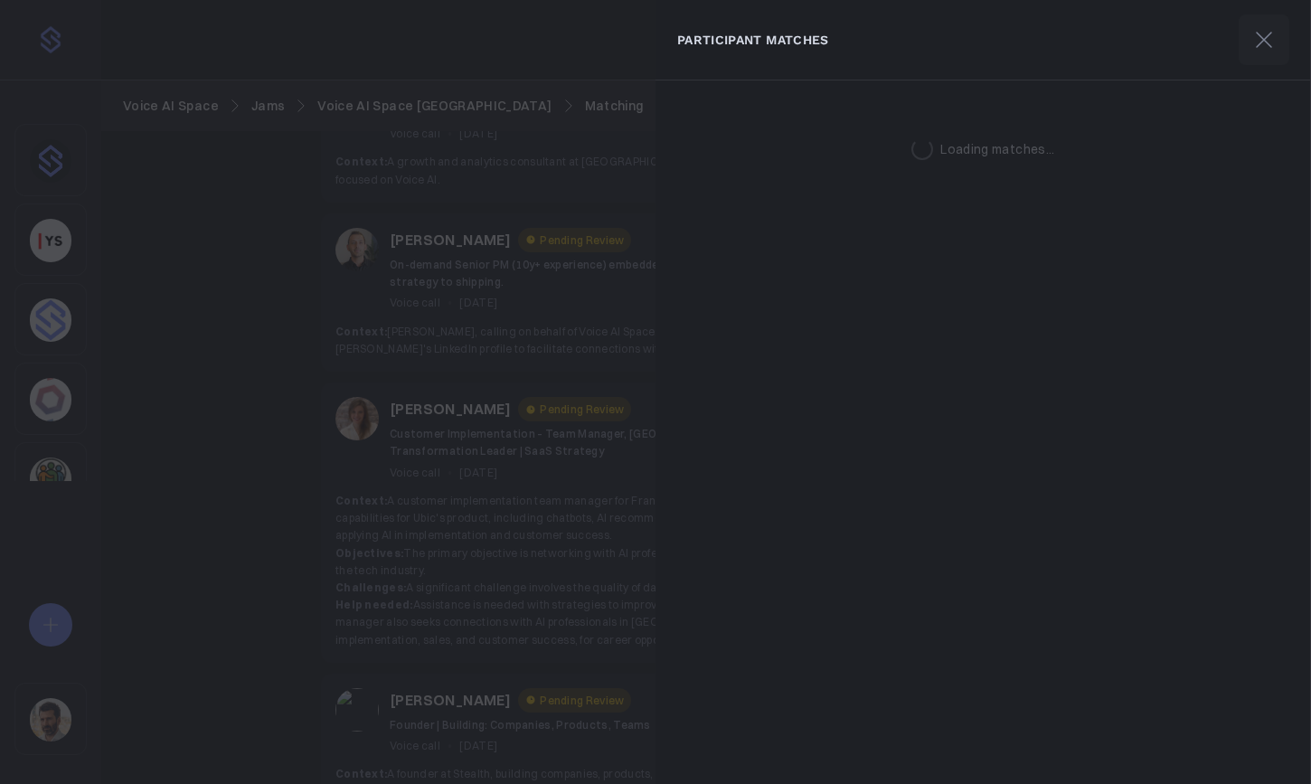
scroll to position [0, 0]
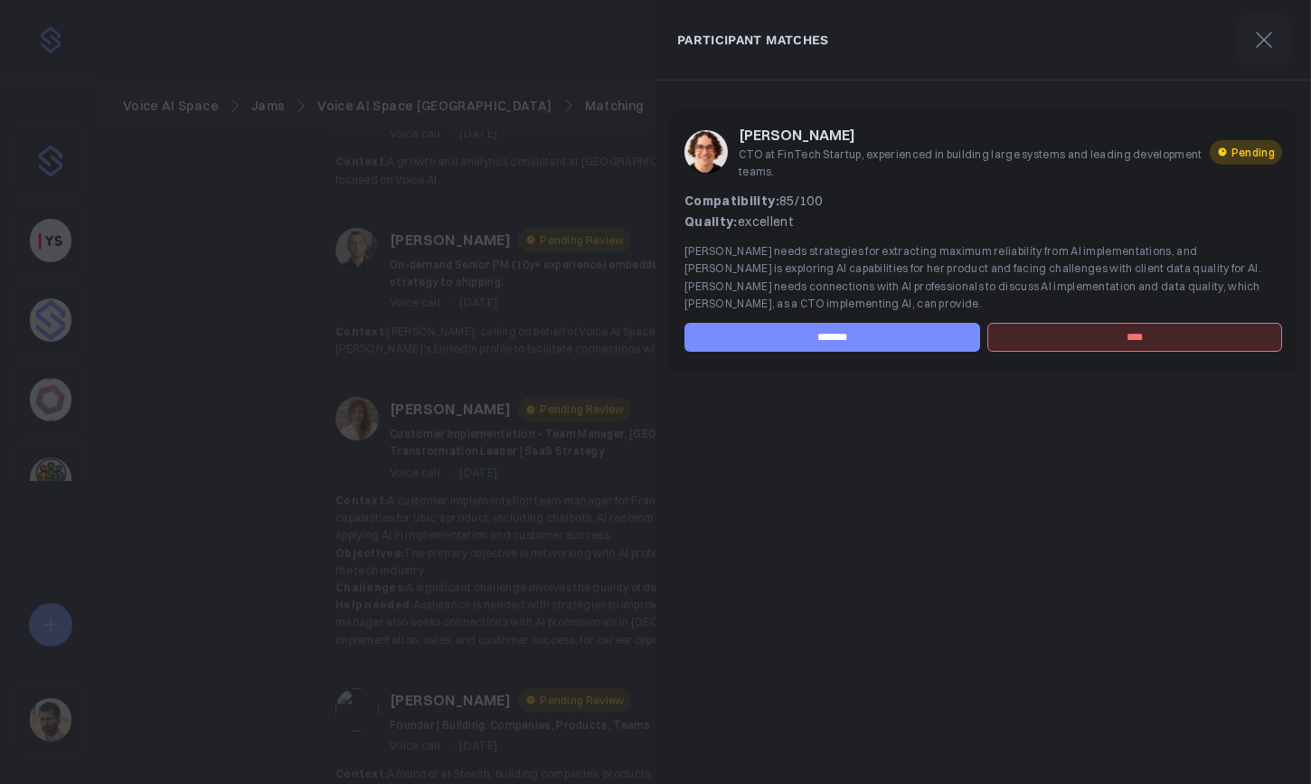
click at [573, 430] on div at bounding box center [655, 392] width 1311 height 784
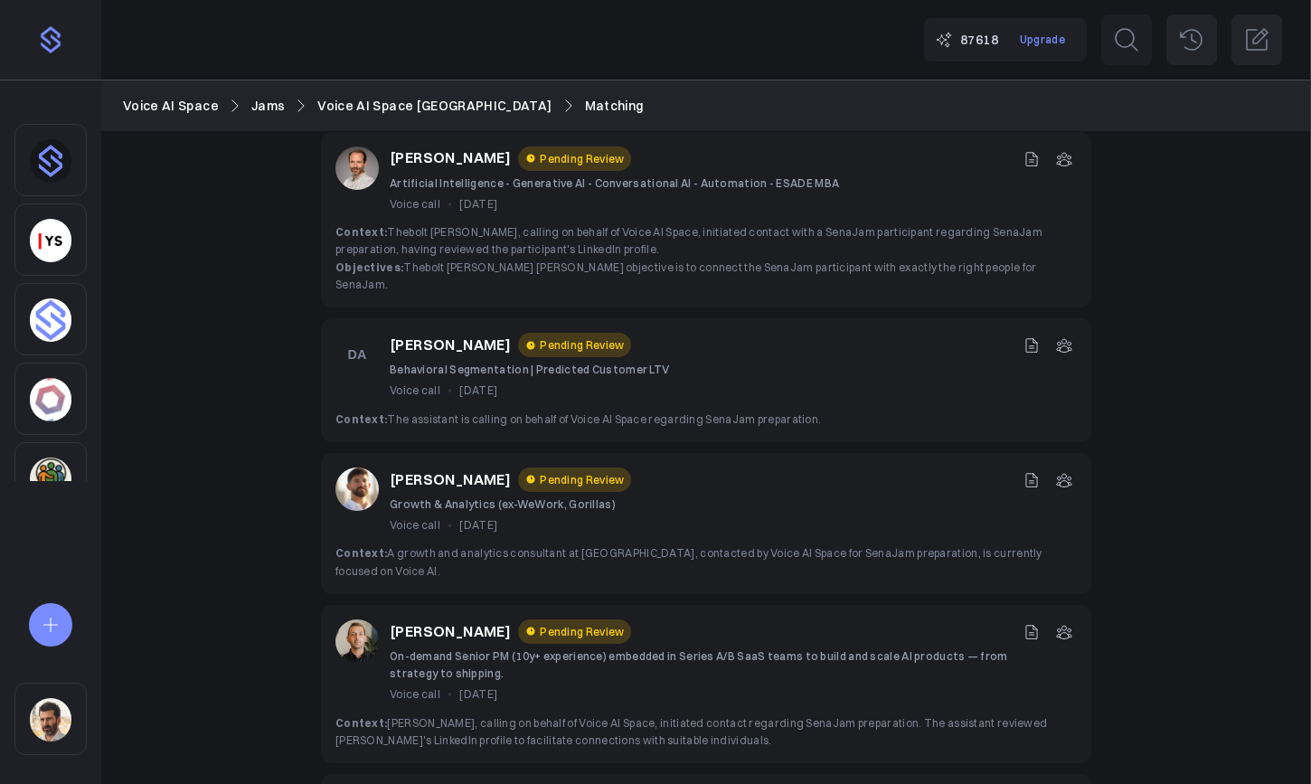
scroll to position [163, 0]
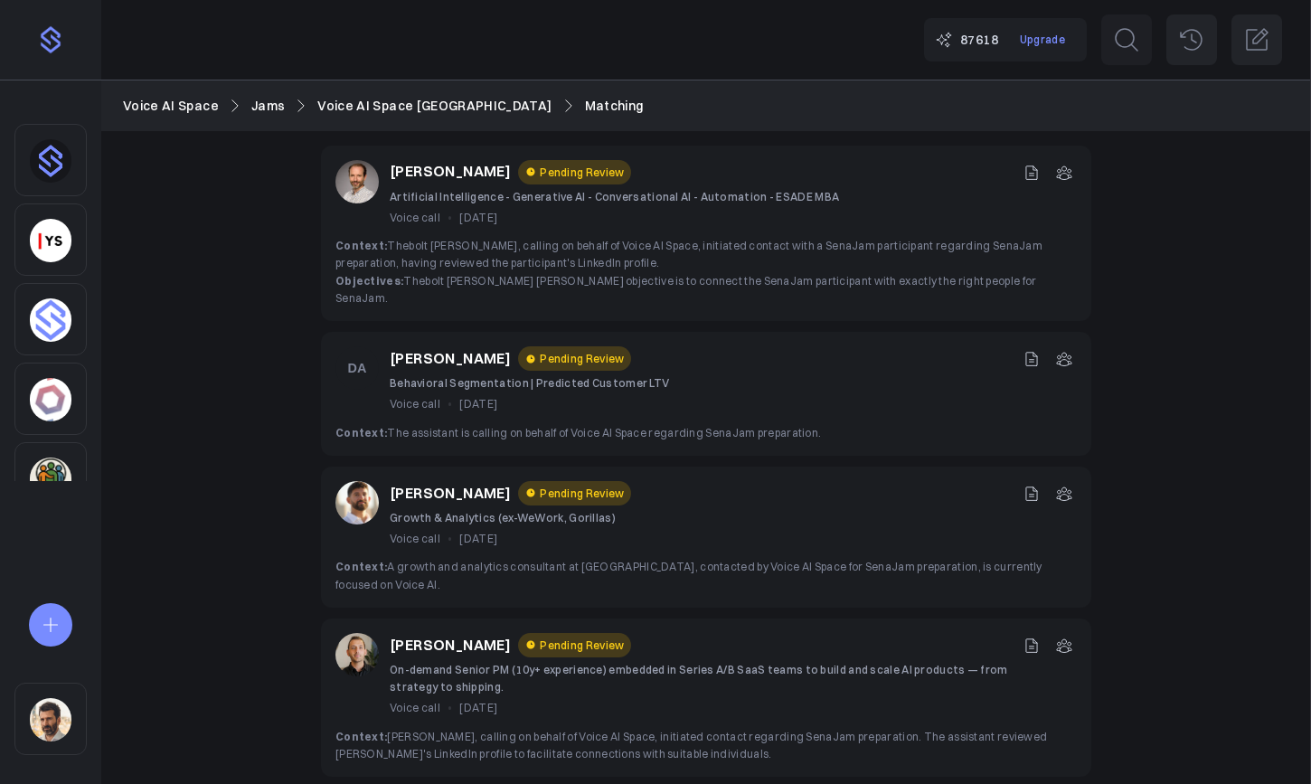
click at [1061, 350] on icon at bounding box center [1064, 359] width 18 height 18
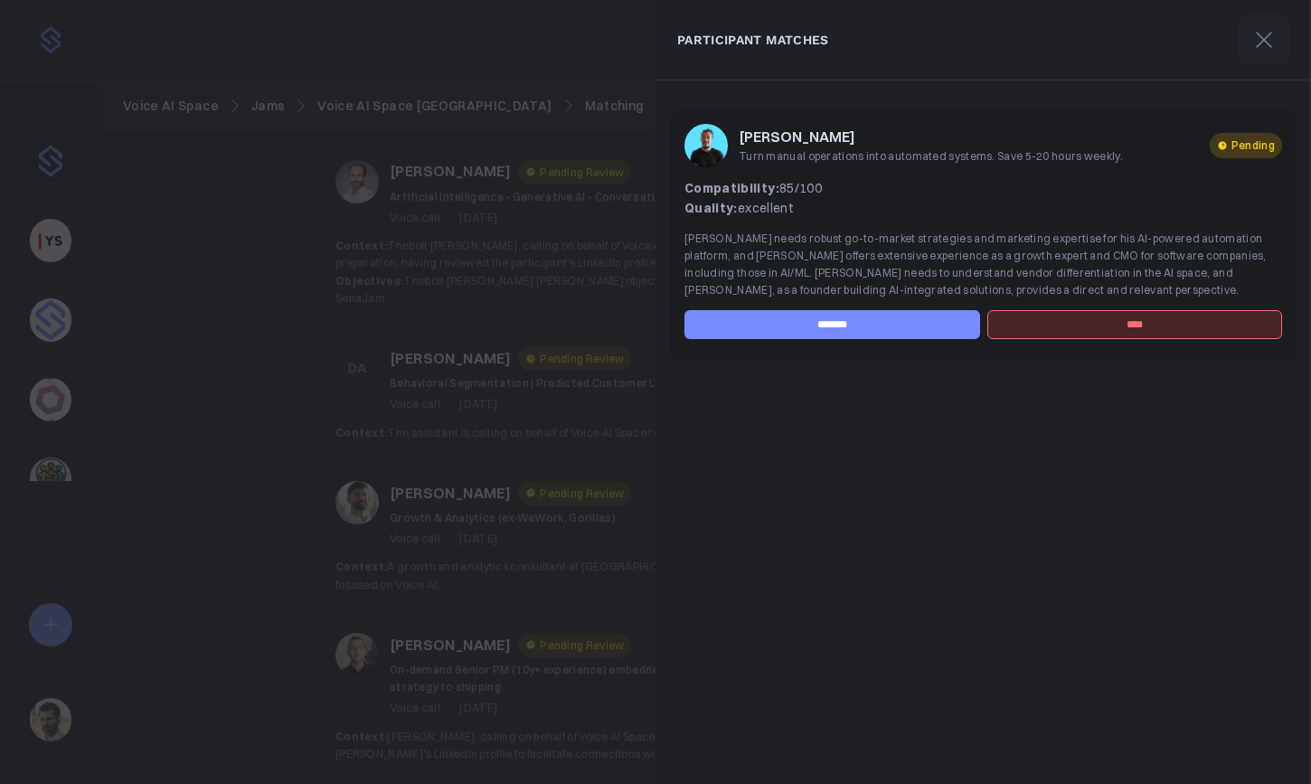
click at [573, 348] on div at bounding box center [655, 392] width 1311 height 784
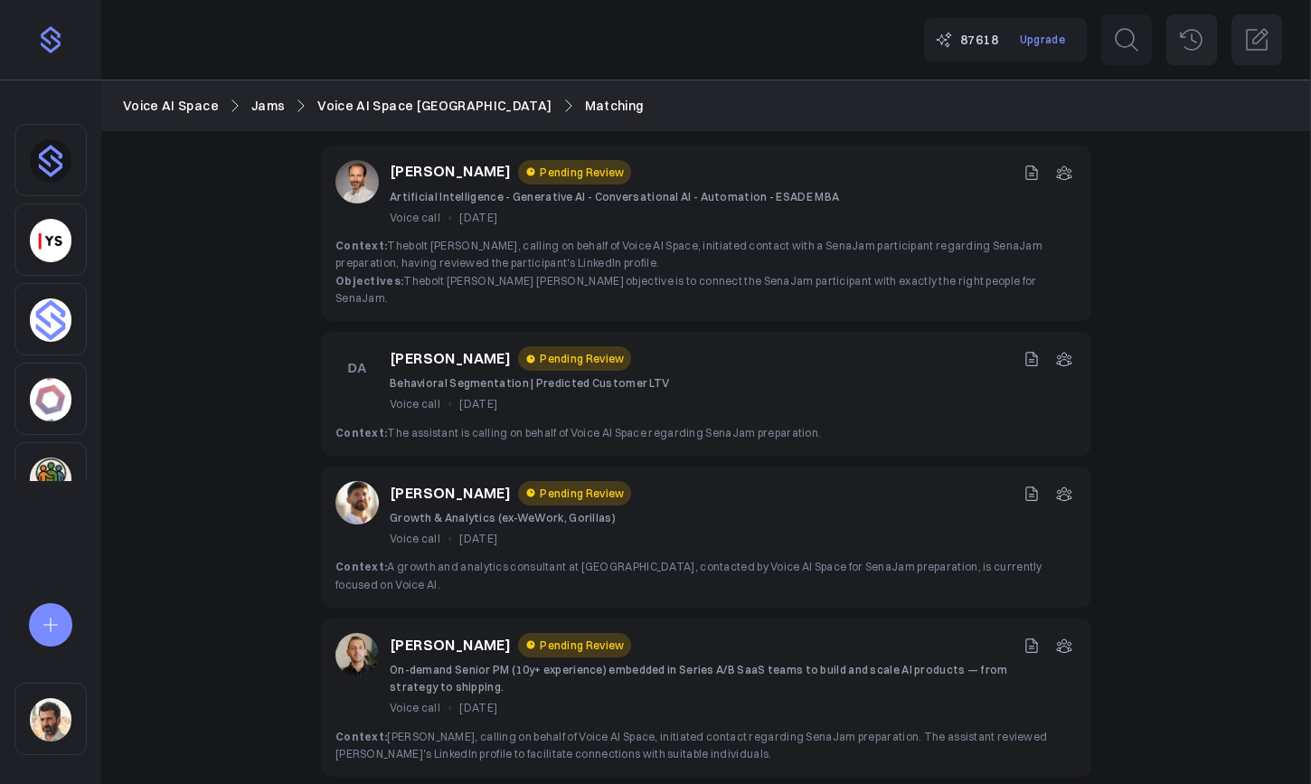
click at [1034, 353] on icon at bounding box center [1036, 355] width 4 height 4
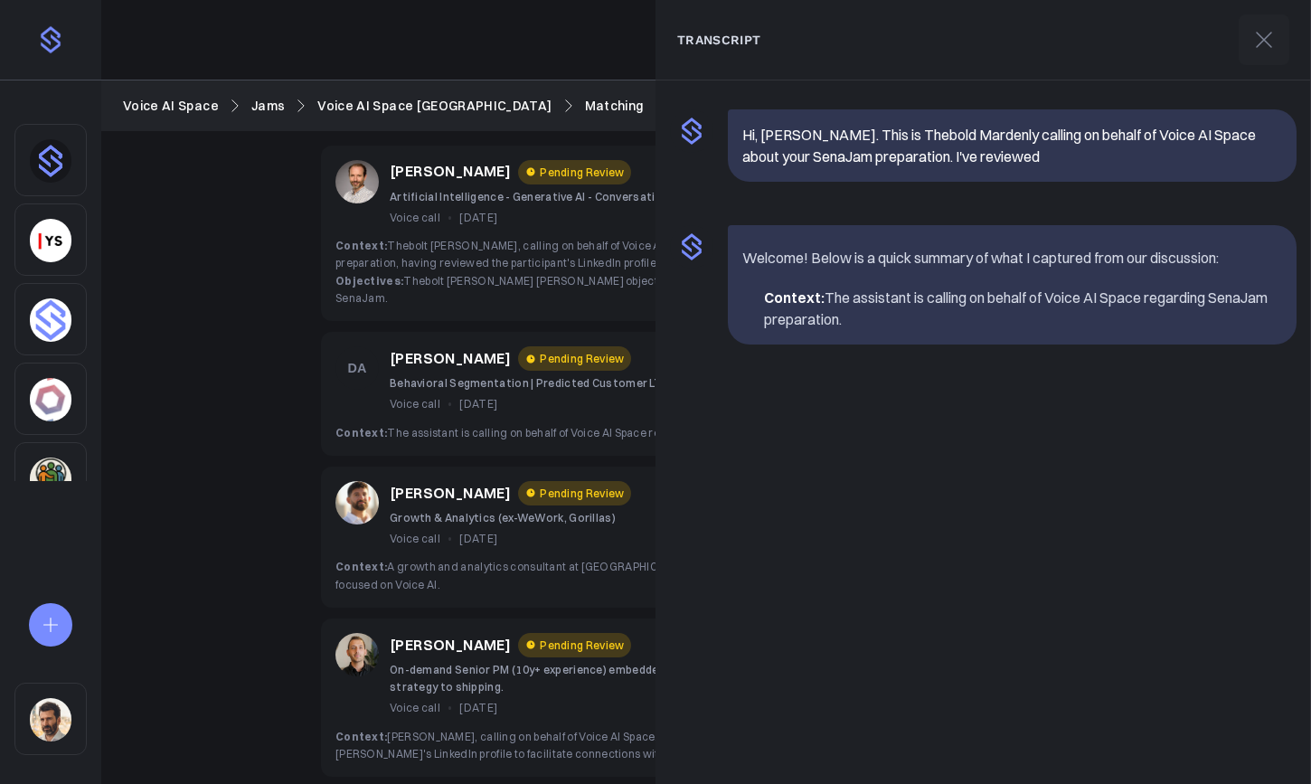
click at [573, 395] on div "Voice call • Oct 14, 2025" at bounding box center [529, 403] width 279 height 17
click at [1146, 44] on icon at bounding box center [1264, 39] width 29 height 29
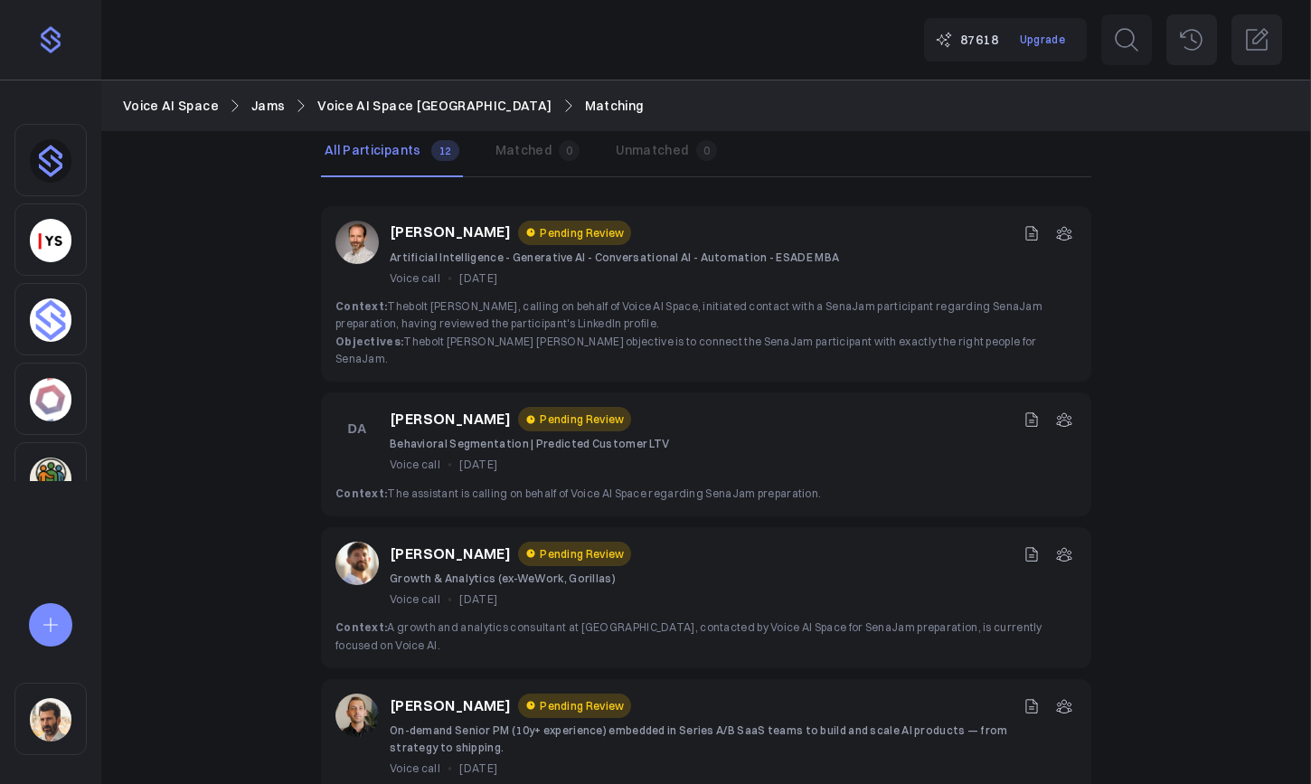
scroll to position [97, 0]
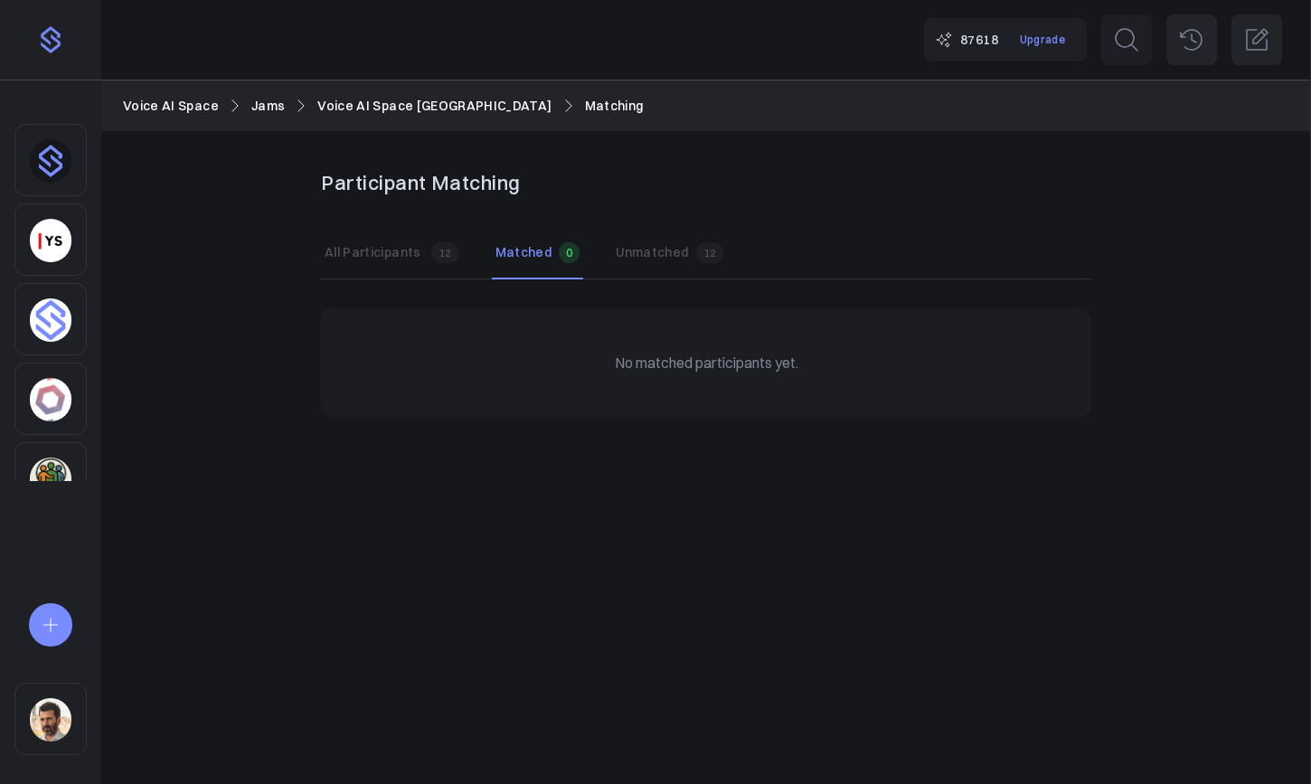
click at [415, 242] on button "All Participants All 12" at bounding box center [392, 253] width 142 height 51
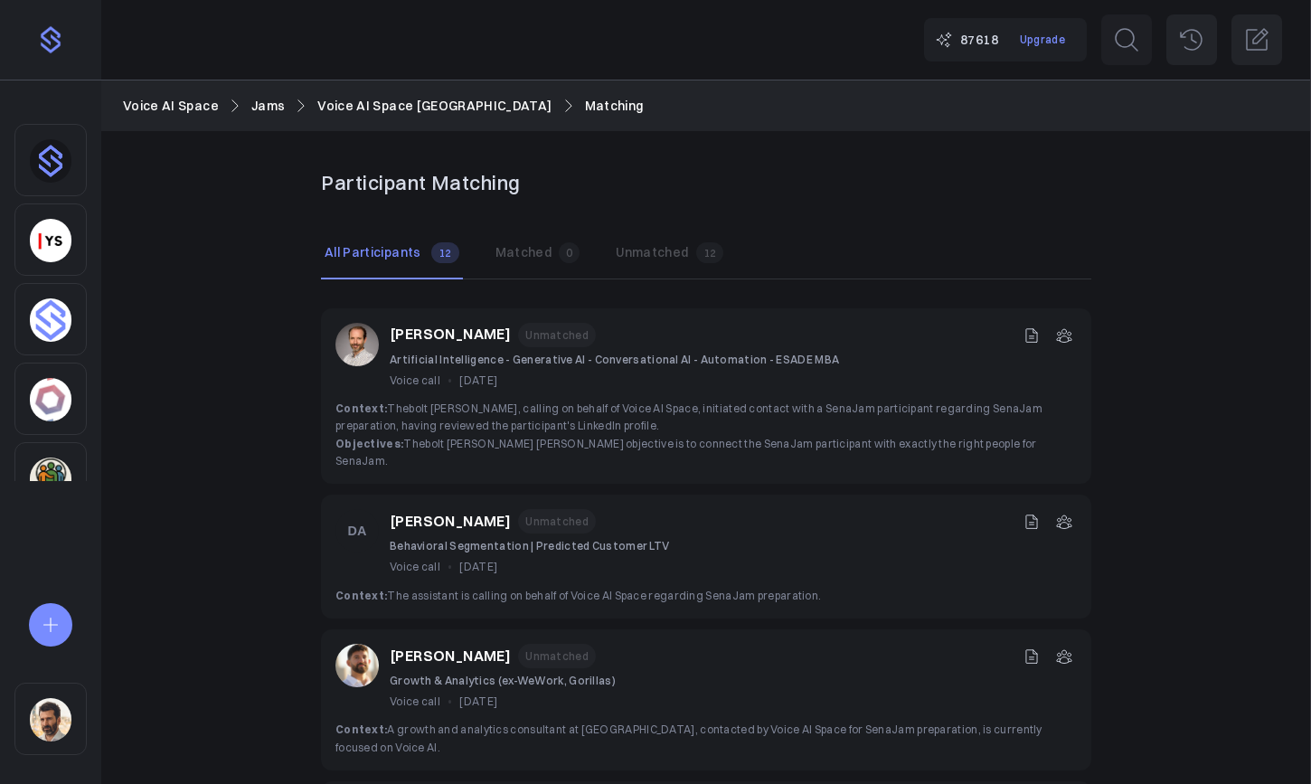
click at [528, 262] on button "Matched 0" at bounding box center [538, 253] width 92 height 51
